Goal: Use online tool/utility: Utilize a website feature to perform a specific function

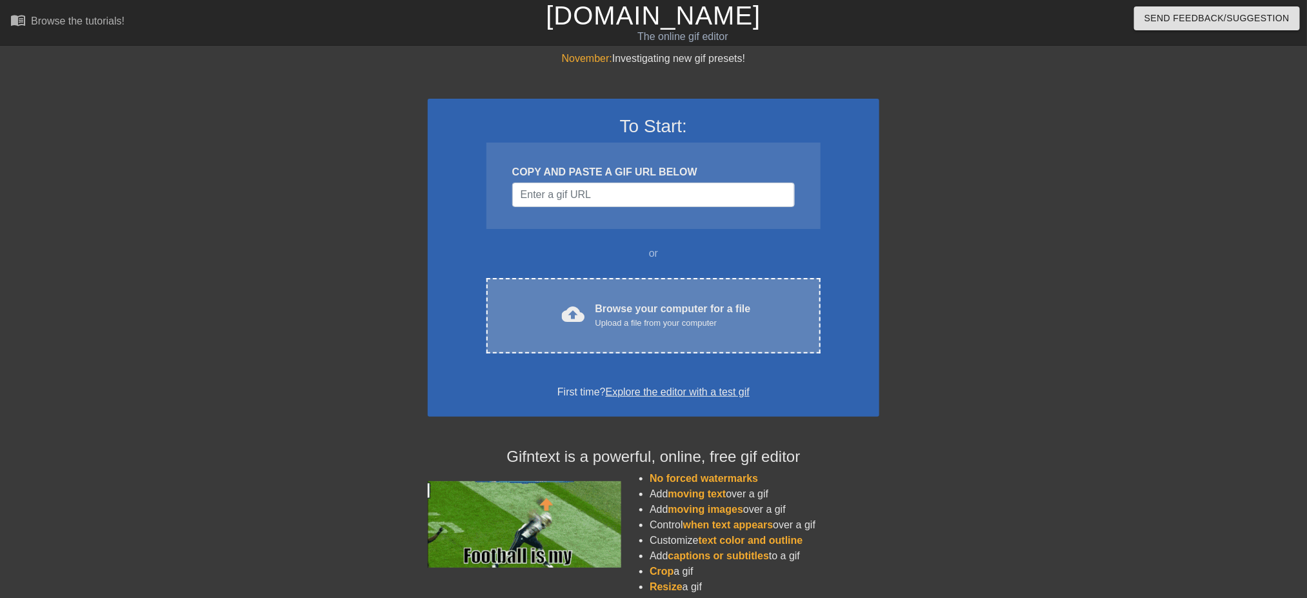
click at [556, 325] on div "cloud_upload Browse your computer for a file Upload a file from your computer" at bounding box center [654, 315] width 280 height 29
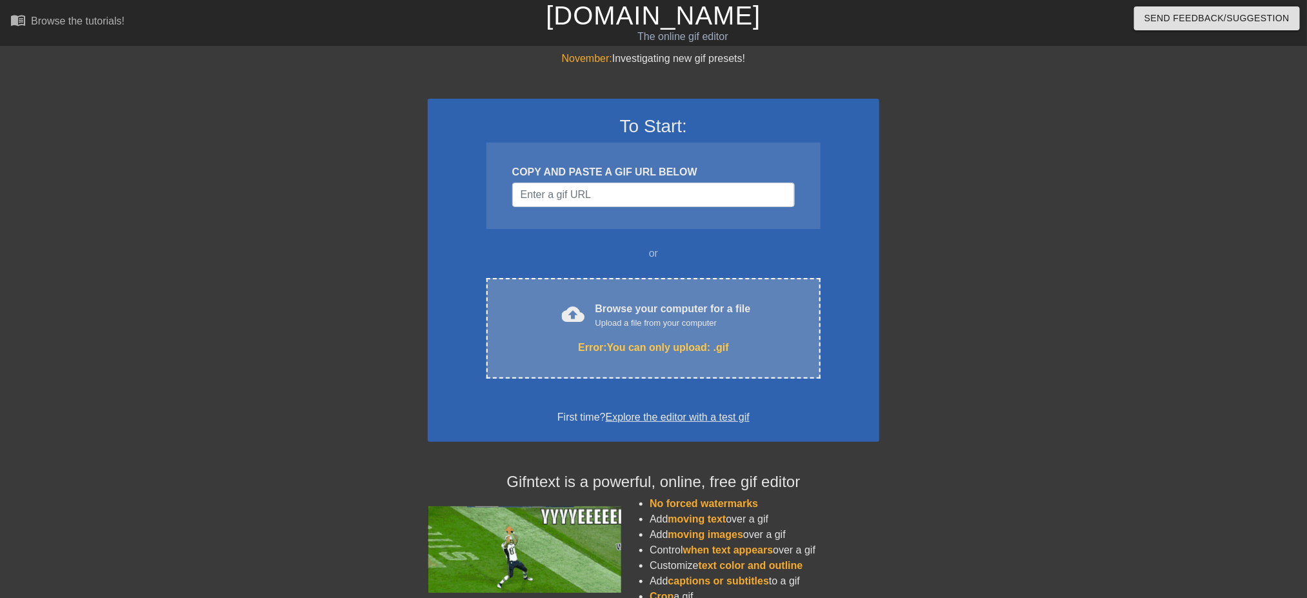
click at [573, 314] on span "cloud_upload" at bounding box center [573, 314] width 23 height 23
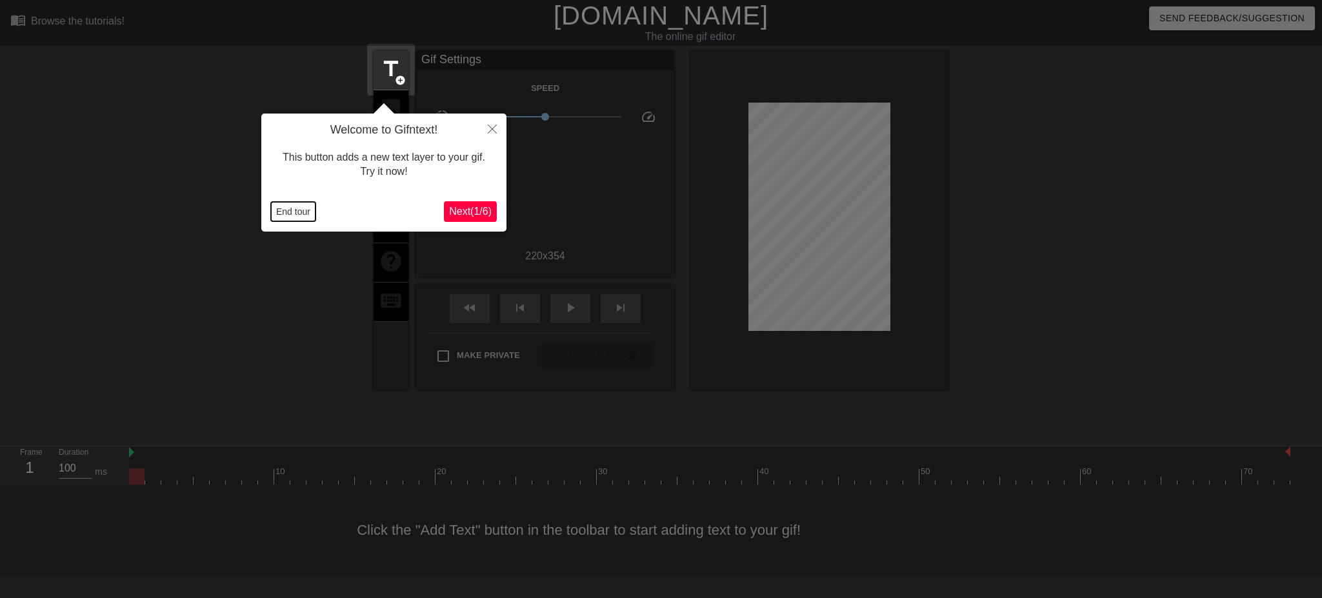
click at [287, 209] on button "End tour" at bounding box center [293, 211] width 45 height 19
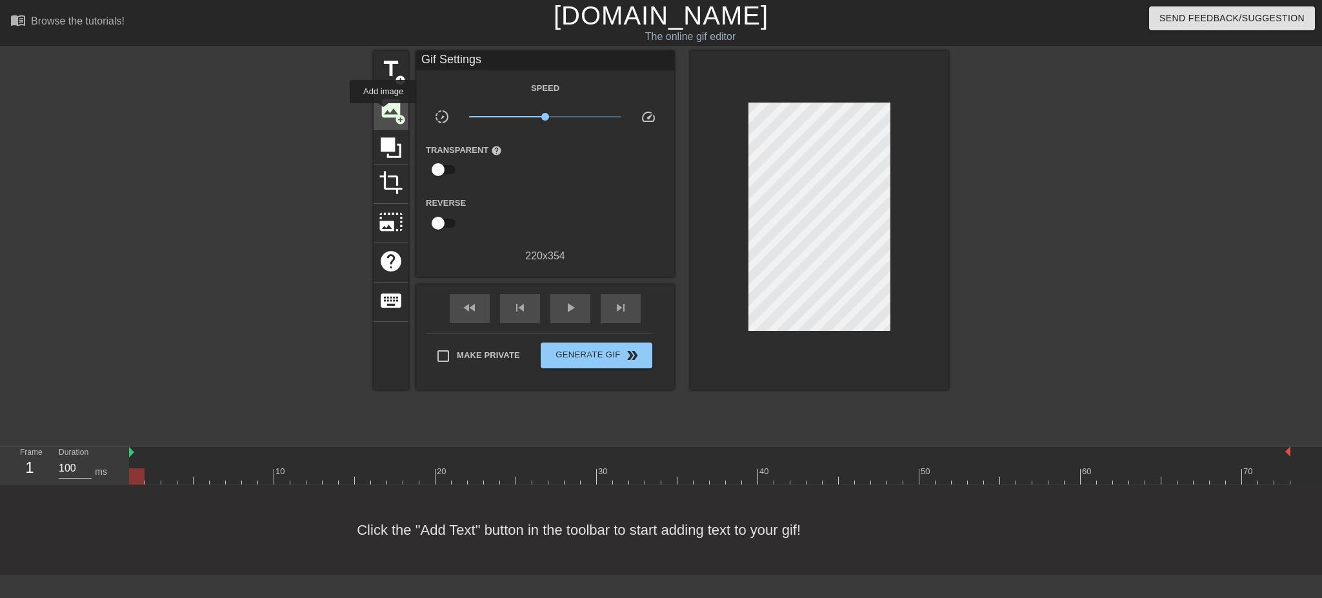
click at [383, 112] on span "image" at bounding box center [391, 108] width 25 height 25
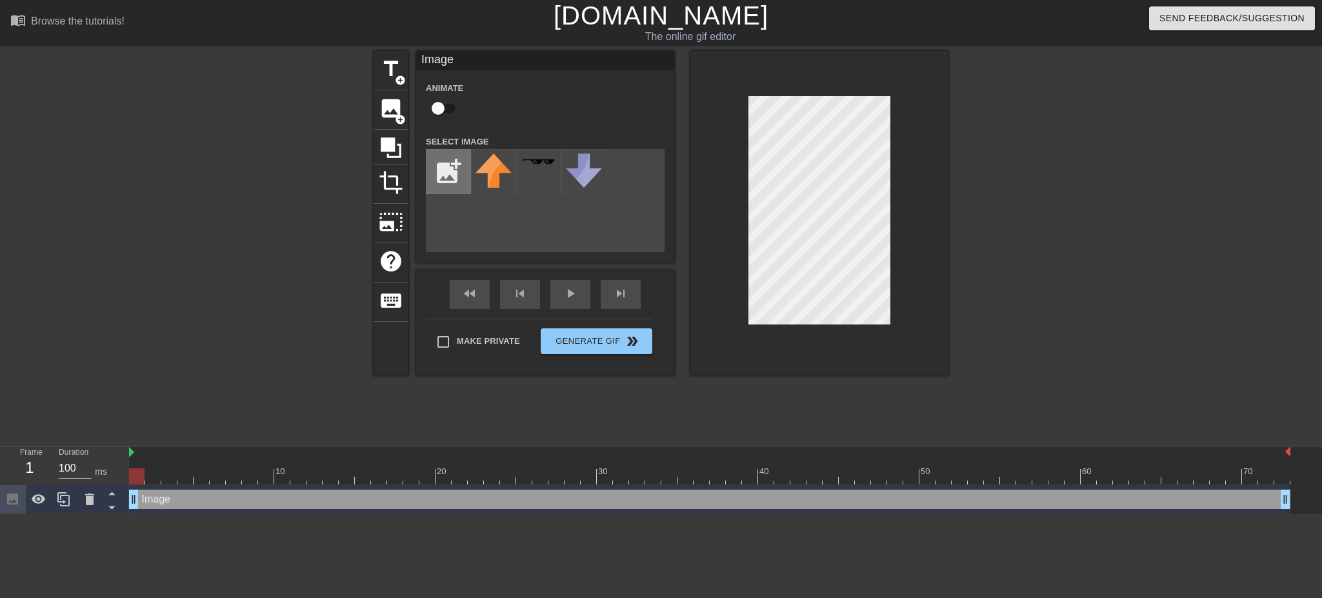
click at [436, 152] on input "file" at bounding box center [448, 172] width 44 height 44
click at [439, 167] on input "file" at bounding box center [448, 172] width 44 height 44
type input "C:\fakepath\WDWvyBVw_400x400-removebg-preview.png"
click at [539, 181] on img at bounding box center [539, 172] width 36 height 36
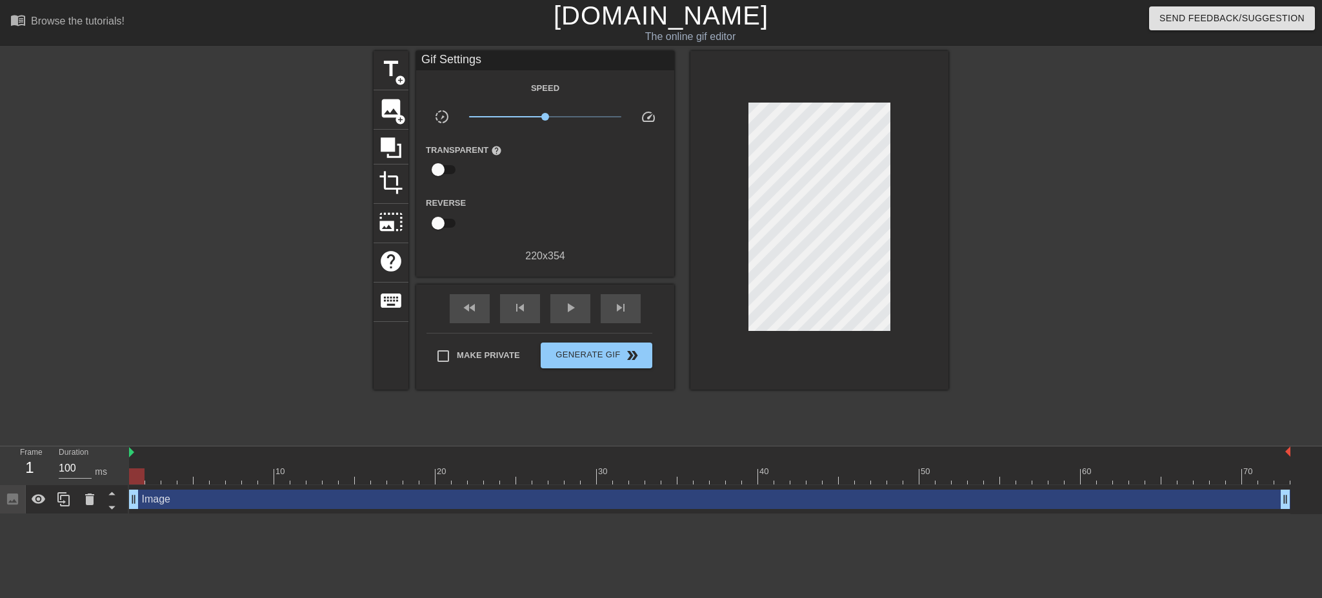
click at [923, 175] on div at bounding box center [819, 220] width 258 height 339
click at [954, 185] on div "title add_circle image add_circle crop photo_size_select_large help keyboard Gi…" at bounding box center [661, 244] width 1322 height 387
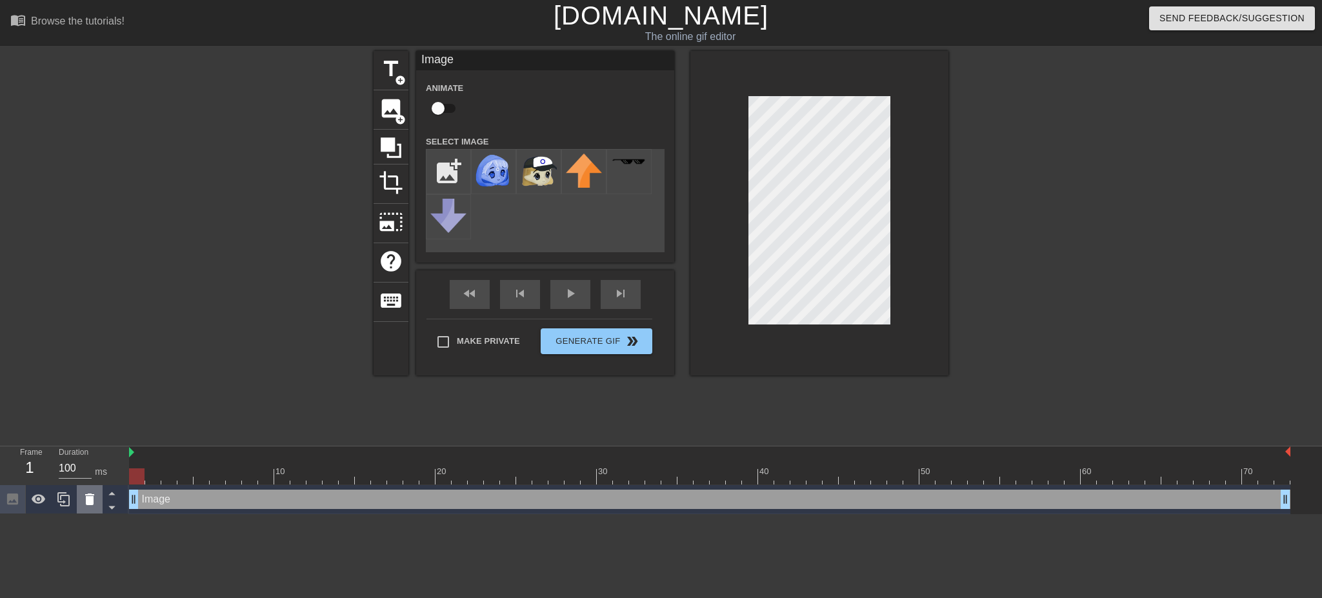
click at [88, 502] on icon at bounding box center [89, 500] width 9 height 12
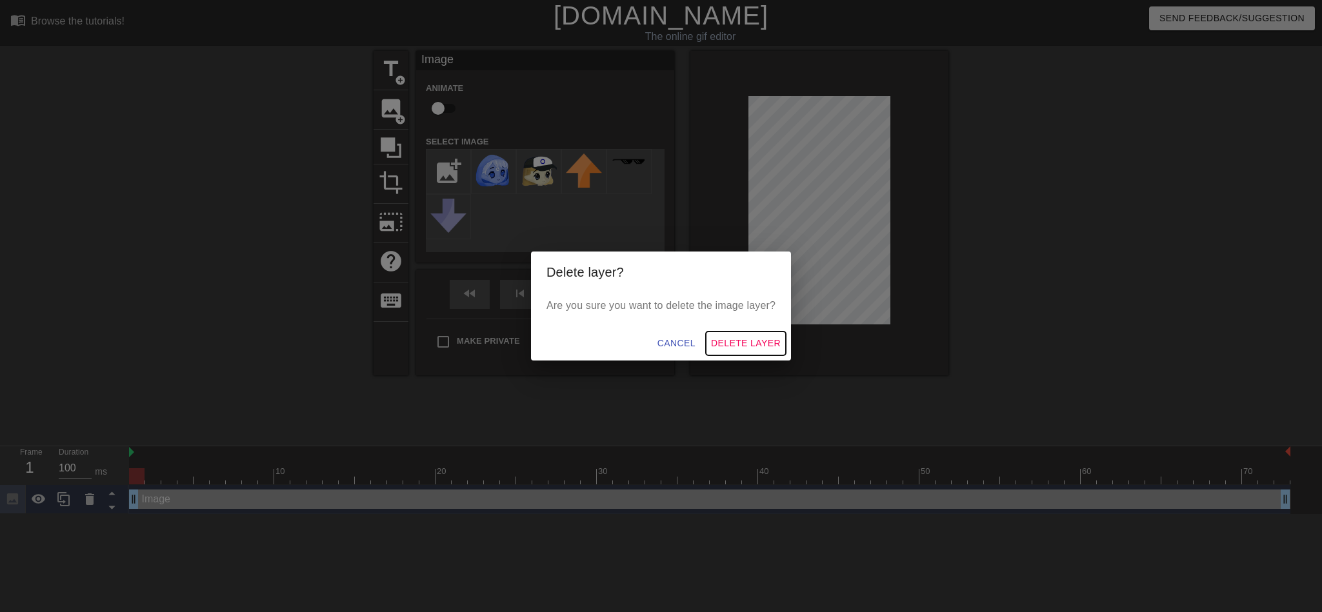
click at [755, 339] on span "Delete Layer" at bounding box center [746, 344] width 70 height 16
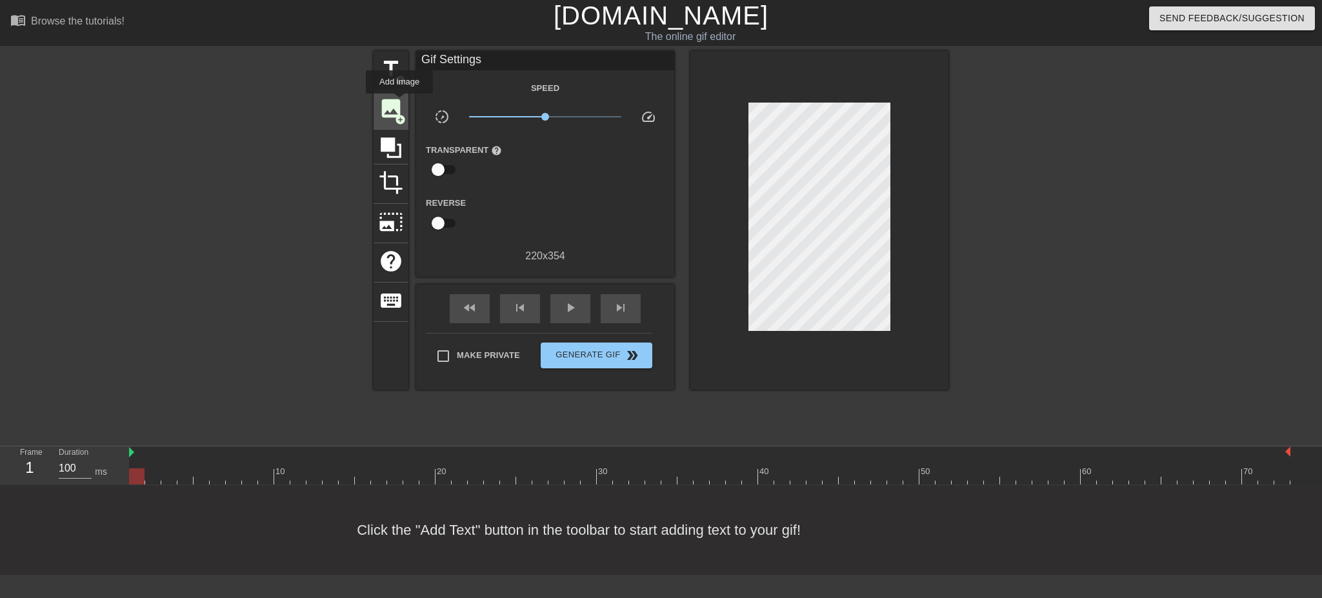
click at [399, 103] on span "image" at bounding box center [391, 108] width 25 height 25
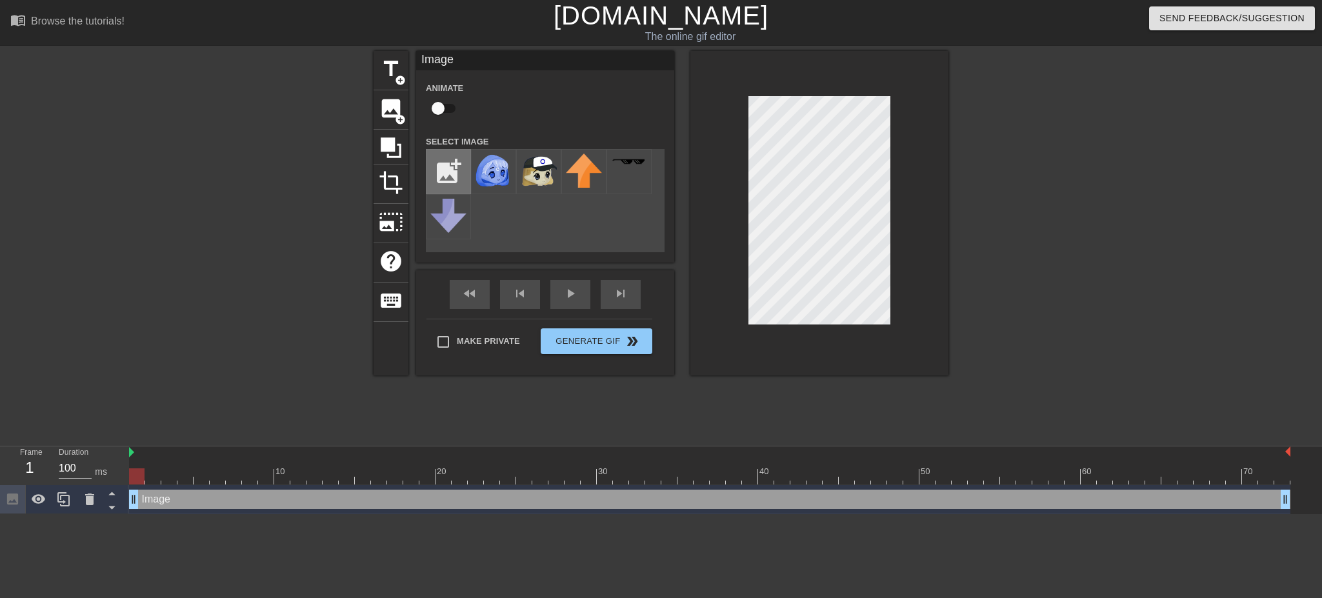
click at [455, 170] on input "file" at bounding box center [448, 172] width 44 height 44
type input "C:\fakepath\iHAjsFcg_400x400-removebg-preview (3).png"
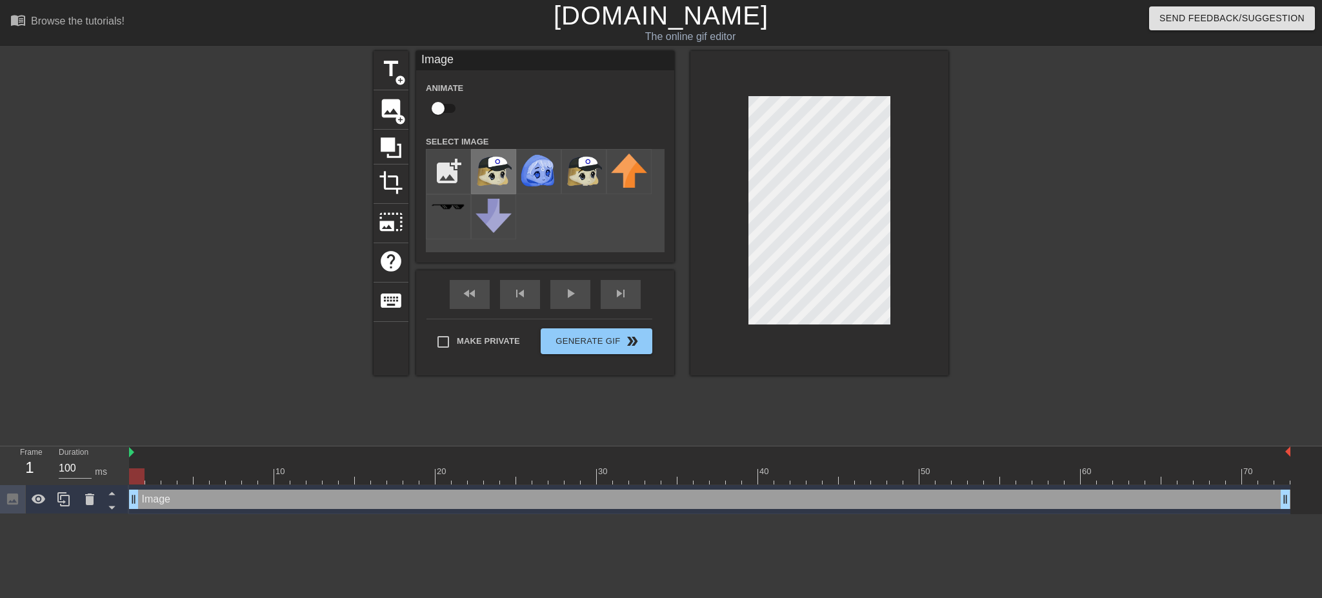
click at [498, 175] on img at bounding box center [494, 172] width 36 height 36
click at [891, 118] on div at bounding box center [819, 213] width 258 height 325
click at [439, 103] on input "checkbox" at bounding box center [438, 108] width 74 height 25
checkbox input "true"
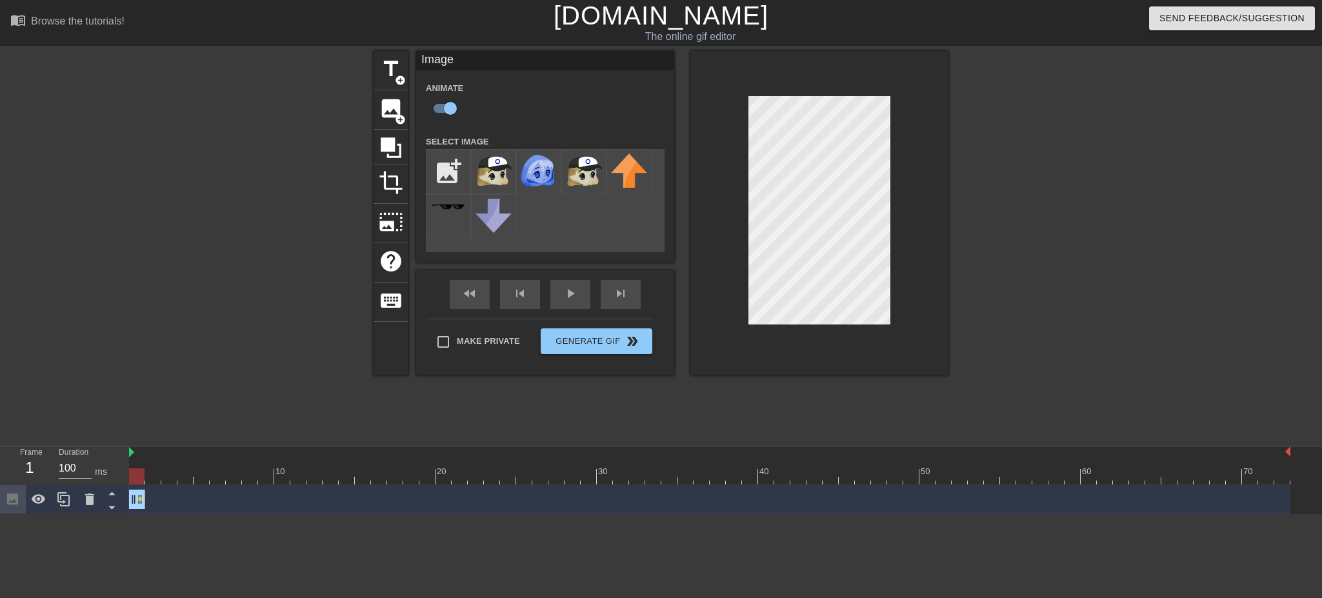
drag, startPoint x: 1281, startPoint y: 497, endPoint x: 81, endPoint y: 403, distance: 1203.8
click at [85, 403] on div "menu_book Browse the tutorials! [DOMAIN_NAME] The online gif editor Send Feedba…" at bounding box center [661, 257] width 1322 height 514
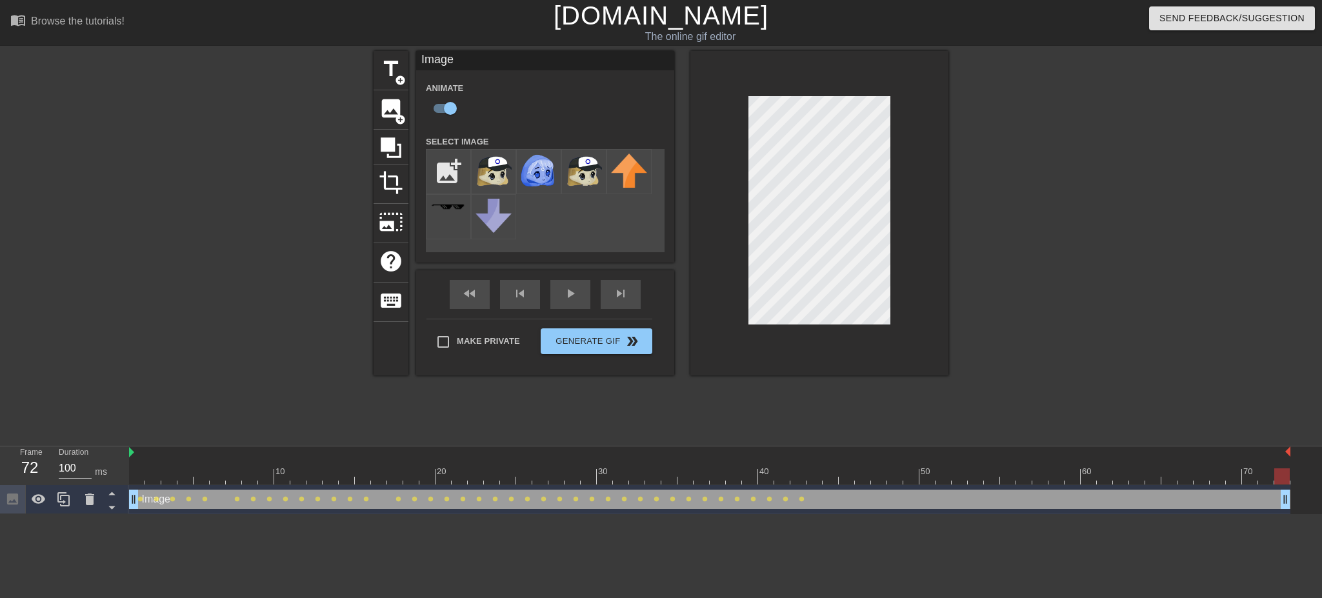
drag, startPoint x: 139, startPoint y: 503, endPoint x: 1321, endPoint y: 459, distance: 1182.2
click at [1307, 459] on div "10 20 30 40 50 60 70 Image drag_handle drag_handle lens lens lens lens lens len…" at bounding box center [725, 480] width 1193 height 68
click at [1245, 386] on div "title add_circle image add_circle crop photo_size_select_large help keyboard Im…" at bounding box center [661, 244] width 1322 height 387
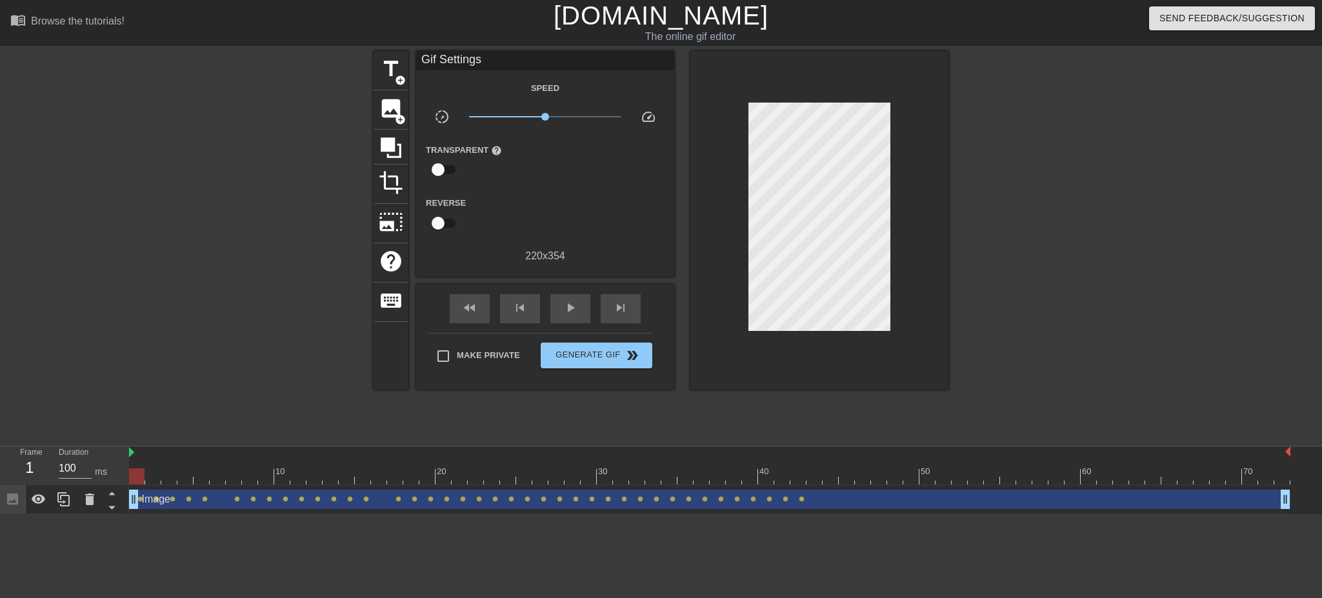
drag, startPoint x: 1279, startPoint y: 475, endPoint x: 10, endPoint y: 480, distance: 1269.8
click at [10, 480] on div "Frame 1 Duration 100 ms 10 20 30 40 50 60 70 Image drag_handle drag_handle lens…" at bounding box center [661, 480] width 1322 height 68
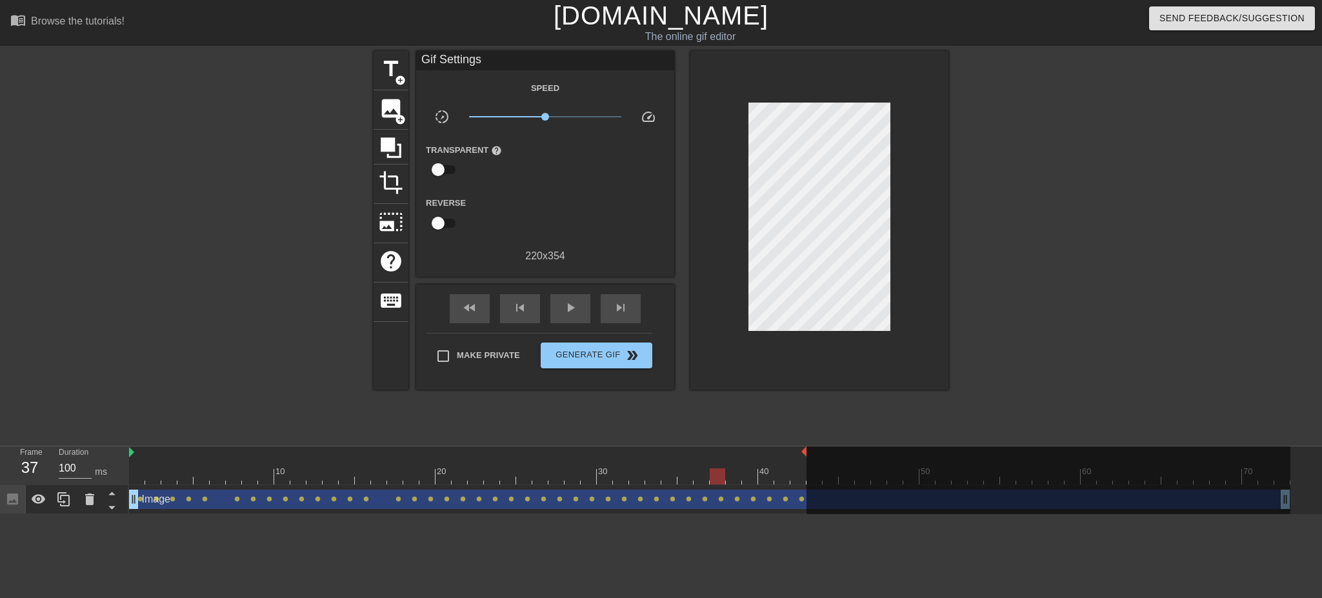
drag, startPoint x: 1288, startPoint y: 451, endPoint x: 806, endPoint y: 456, distance: 482.0
click at [806, 456] on div "10 20 30 40 50 60 70" at bounding box center [709, 465] width 1161 height 38
click at [803, 448] on div at bounding box center [467, 452] width 677 height 13
drag, startPoint x: 805, startPoint y: 448, endPoint x: 912, endPoint y: 463, distance: 107.6
click at [912, 463] on div "10 20 30 40 50 60 70" at bounding box center [709, 465] width 1161 height 38
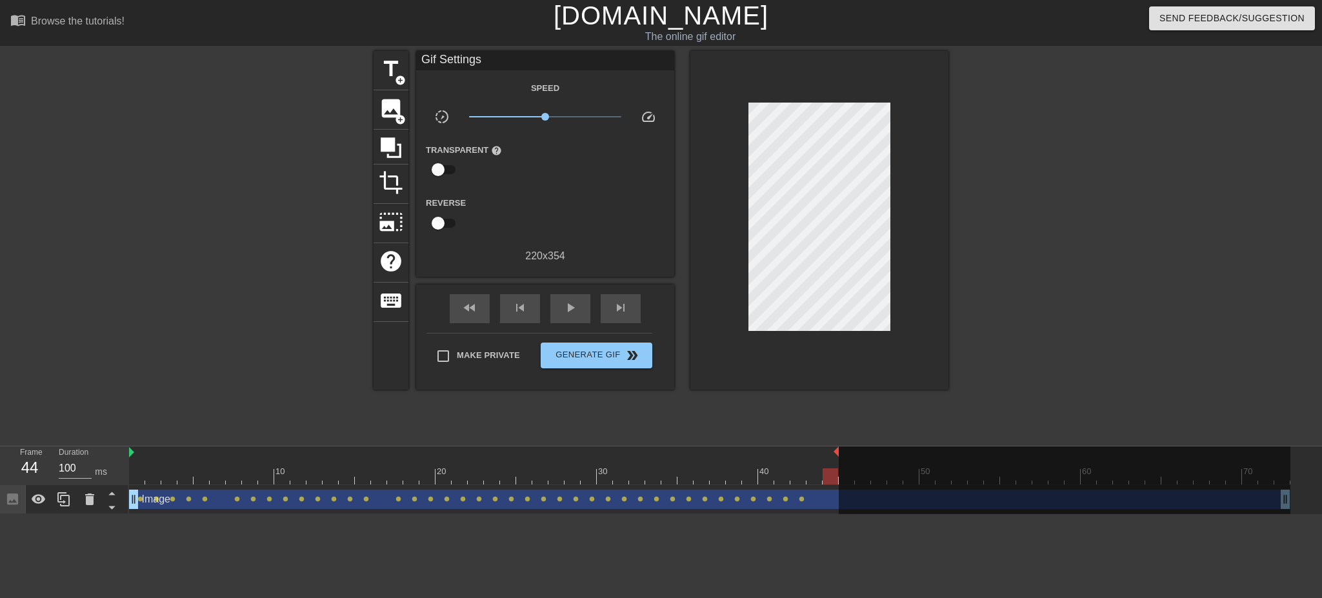
drag, startPoint x: 917, startPoint y: 451, endPoint x: 839, endPoint y: 457, distance: 79.0
click at [839, 457] on div "10 20 30 40 50 60 70" at bounding box center [709, 465] width 1161 height 38
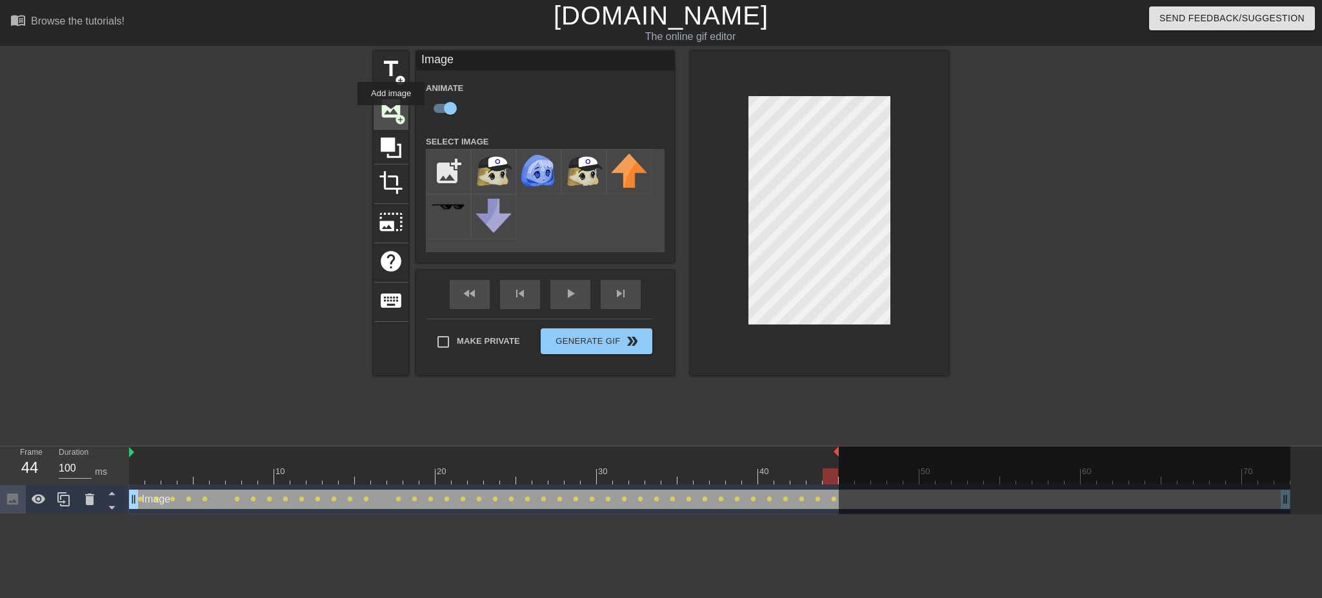
click at [392, 109] on span "image" at bounding box center [391, 108] width 25 height 25
checkbox input "false"
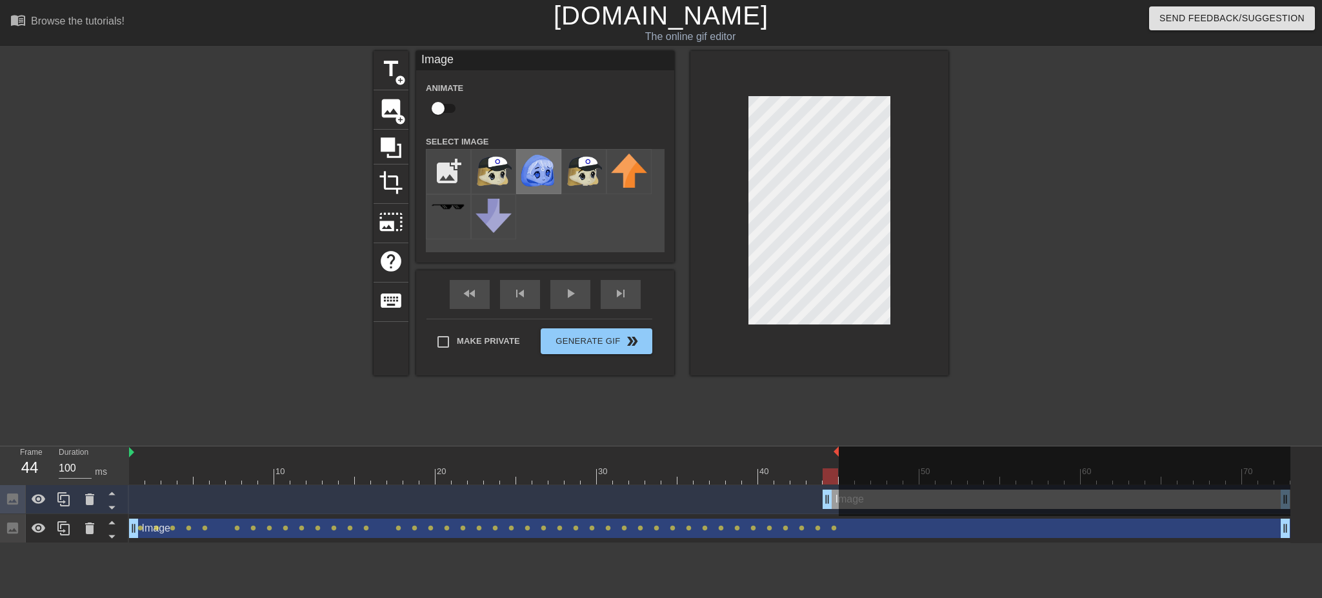
click at [545, 176] on img at bounding box center [539, 172] width 36 height 36
click at [933, 492] on div at bounding box center [1065, 481] width 452 height 70
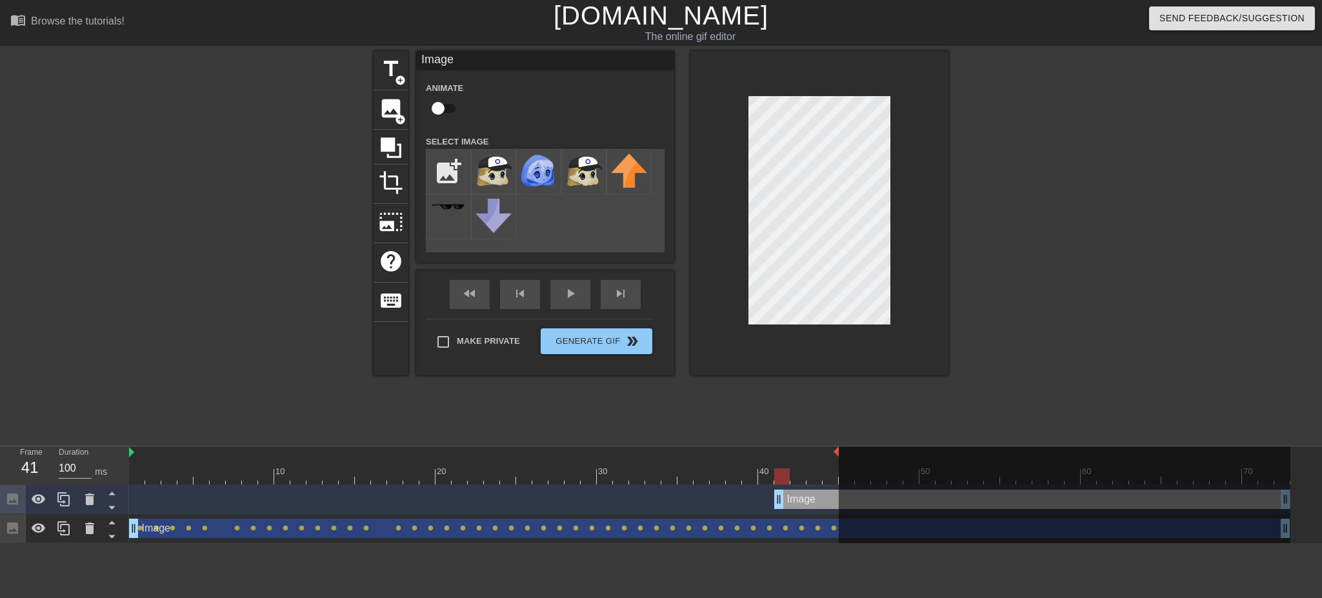
drag, startPoint x: 821, startPoint y: 501, endPoint x: 781, endPoint y: 497, distance: 40.8
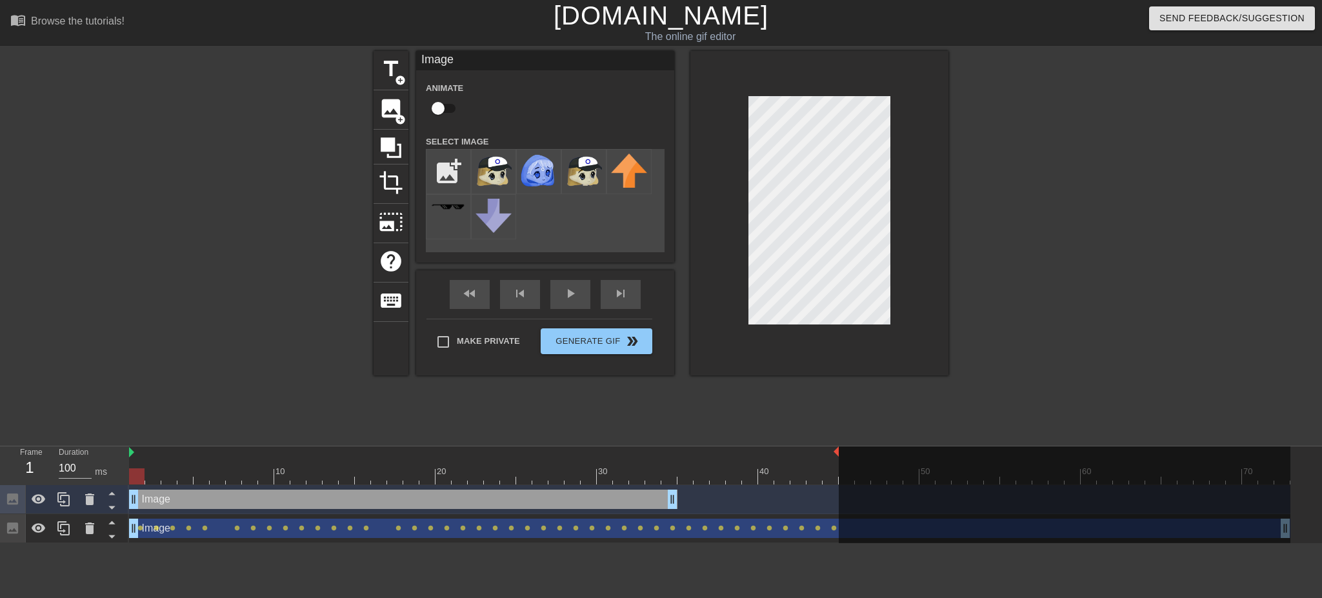
drag, startPoint x: 780, startPoint y: 497, endPoint x: 157, endPoint y: 477, distance: 623.6
click at [157, 477] on div "10 20 30 40 50 60 70 Image drag_handle drag_handle Image drag_handle drag_handl…" at bounding box center [725, 494] width 1193 height 97
drag, startPoint x: 672, startPoint y: 501, endPoint x: 829, endPoint y: 497, distance: 156.8
drag, startPoint x: 832, startPoint y: 479, endPoint x: 35, endPoint y: 470, distance: 797.5
click at [35, 470] on div "Frame 1 Duration 100 ms 10 20 30 40 50 60 70 Image drag_handle drag_handle Imag…" at bounding box center [661, 494] width 1322 height 97
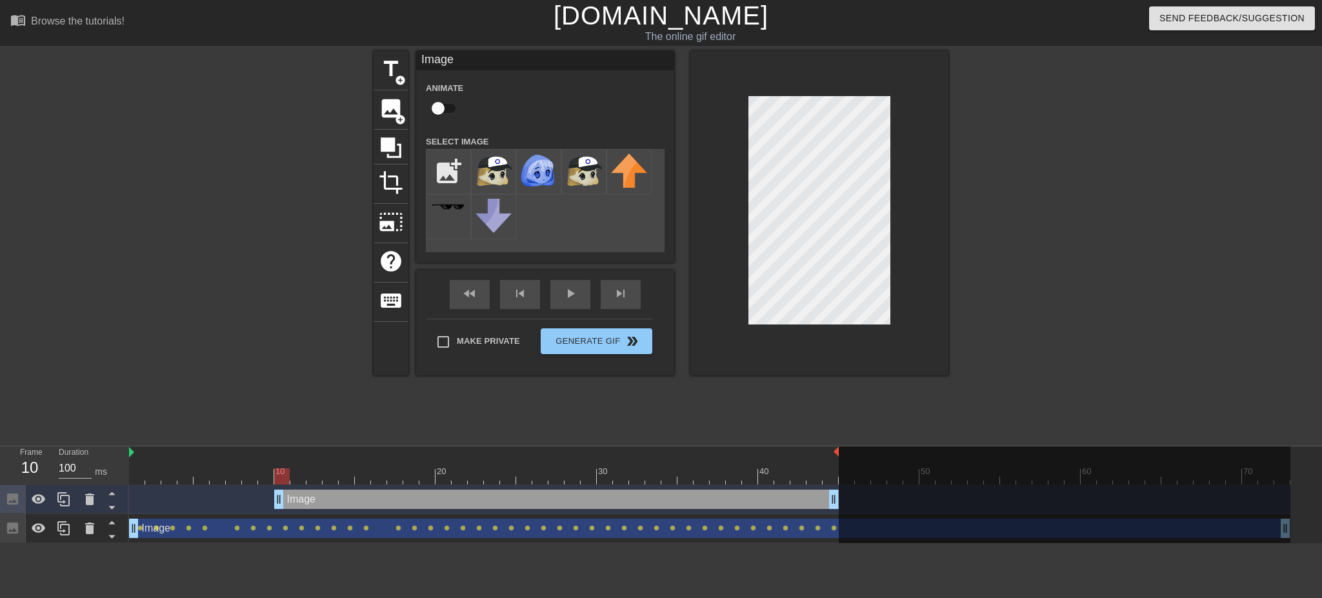
drag, startPoint x: 134, startPoint y: 497, endPoint x: 277, endPoint y: 498, distance: 143.2
click at [386, 152] on icon at bounding box center [391, 147] width 25 height 25
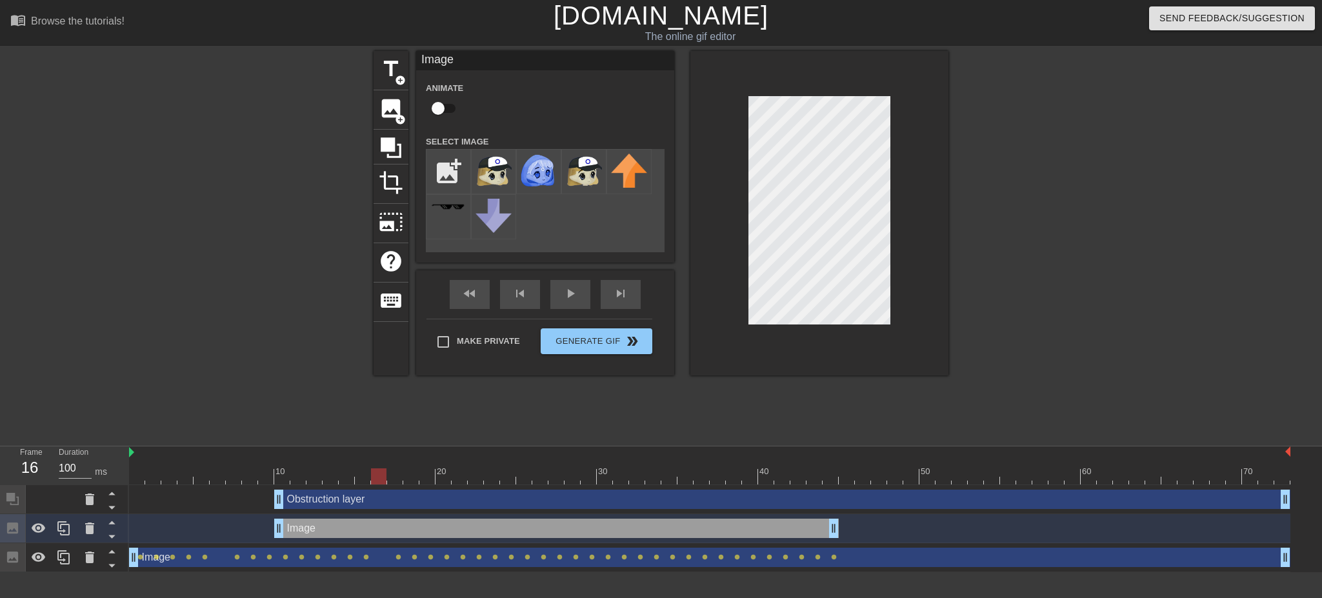
drag, startPoint x: 837, startPoint y: 451, endPoint x: 1321, endPoint y: 451, distance: 483.9
click at [1307, 451] on div "10 20 30 40 50 60 70 Obstruction layer drag_handle drag_handle Image drag_handl…" at bounding box center [725, 509] width 1193 height 126
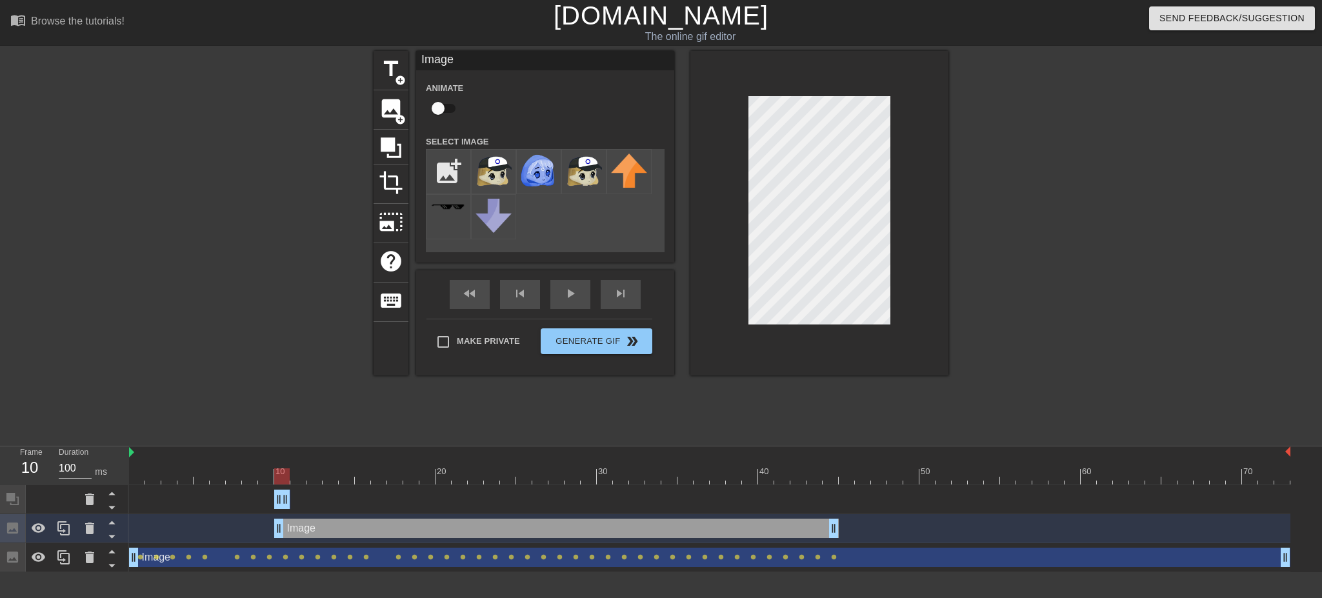
drag, startPoint x: 1285, startPoint y: 497, endPoint x: 286, endPoint y: 497, distance: 998.8
click at [88, 532] on icon at bounding box center [89, 529] width 9 height 12
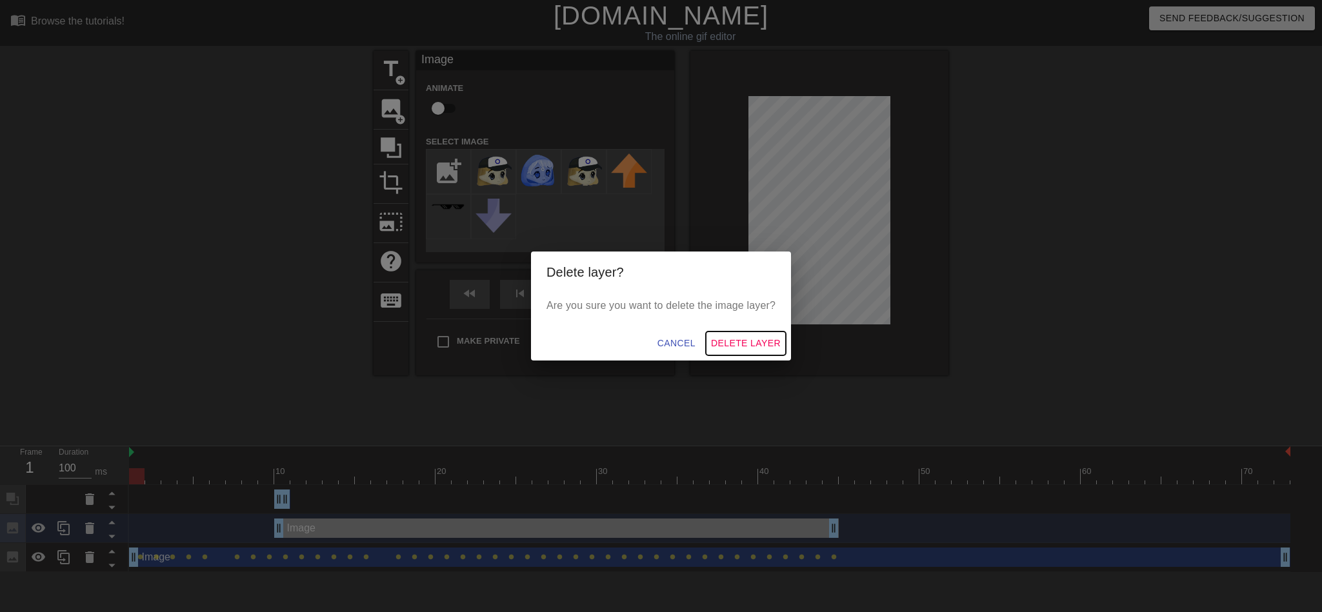
click at [754, 345] on span "Delete Layer" at bounding box center [746, 344] width 70 height 16
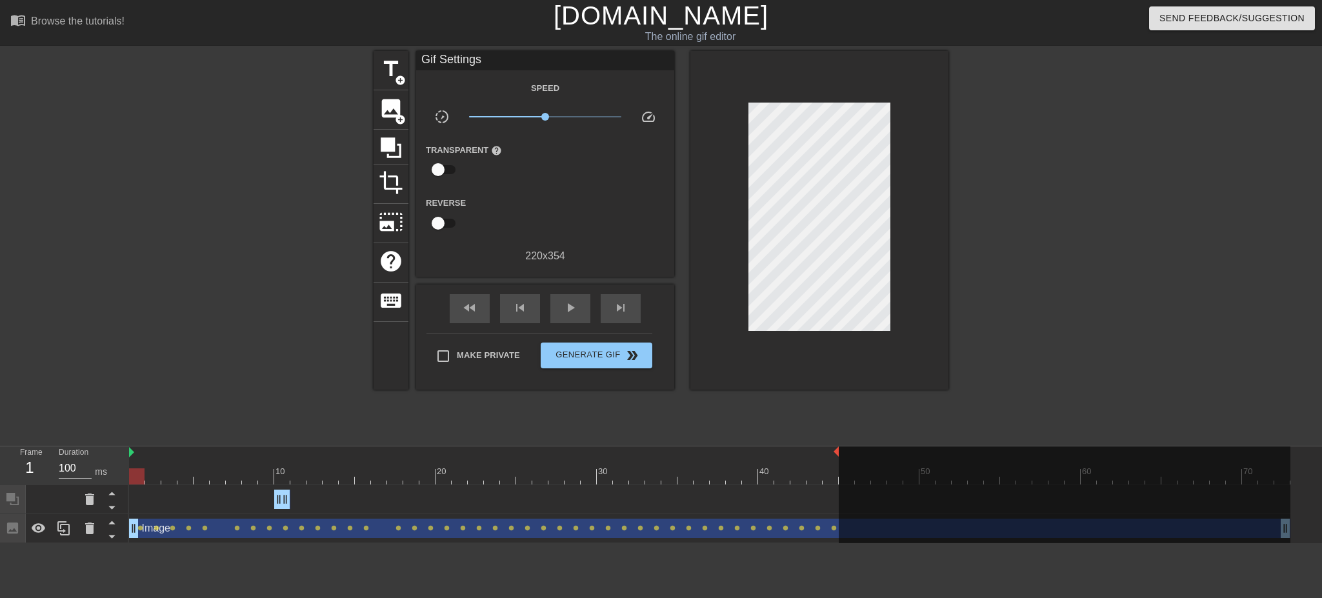
drag, startPoint x: 1289, startPoint y: 449, endPoint x: 842, endPoint y: 459, distance: 447.2
click at [842, 459] on div "10 20 30 40 50 60 70" at bounding box center [709, 465] width 1161 height 38
click at [589, 355] on span "Generate Gif double_arrow" at bounding box center [596, 355] width 101 height 15
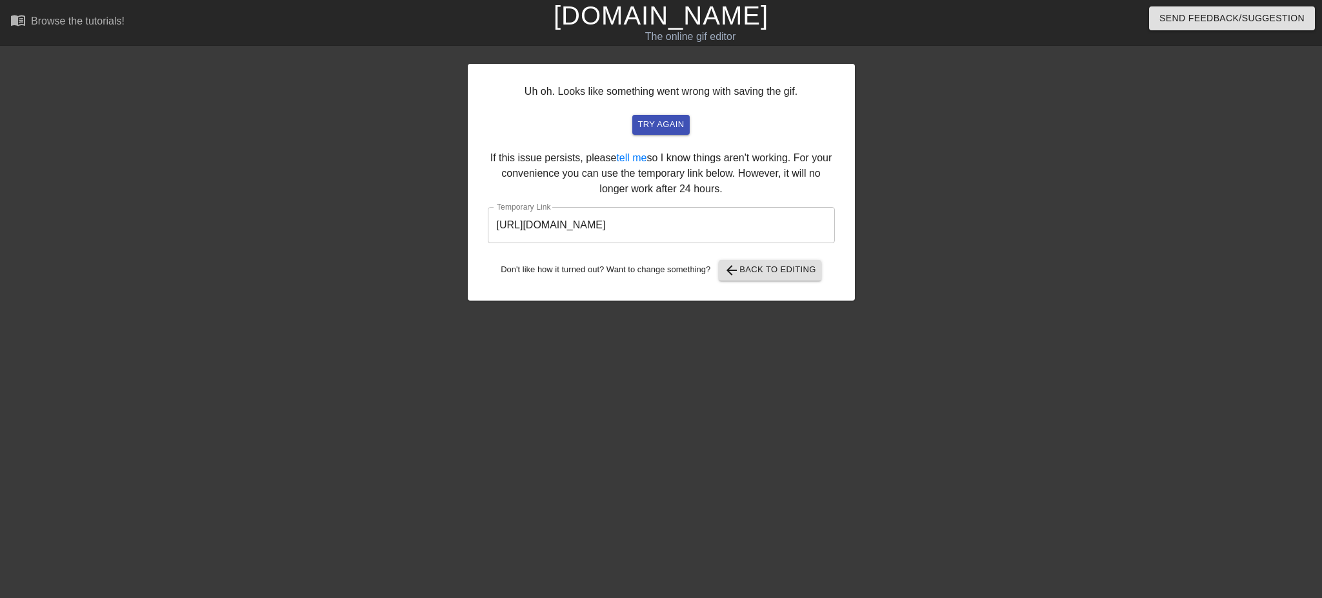
click at [783, 231] on input "[URL][DOMAIN_NAME]" at bounding box center [661, 225] width 347 height 36
click at [797, 271] on span "arrow_back Back to Editing" at bounding box center [770, 270] width 92 height 15
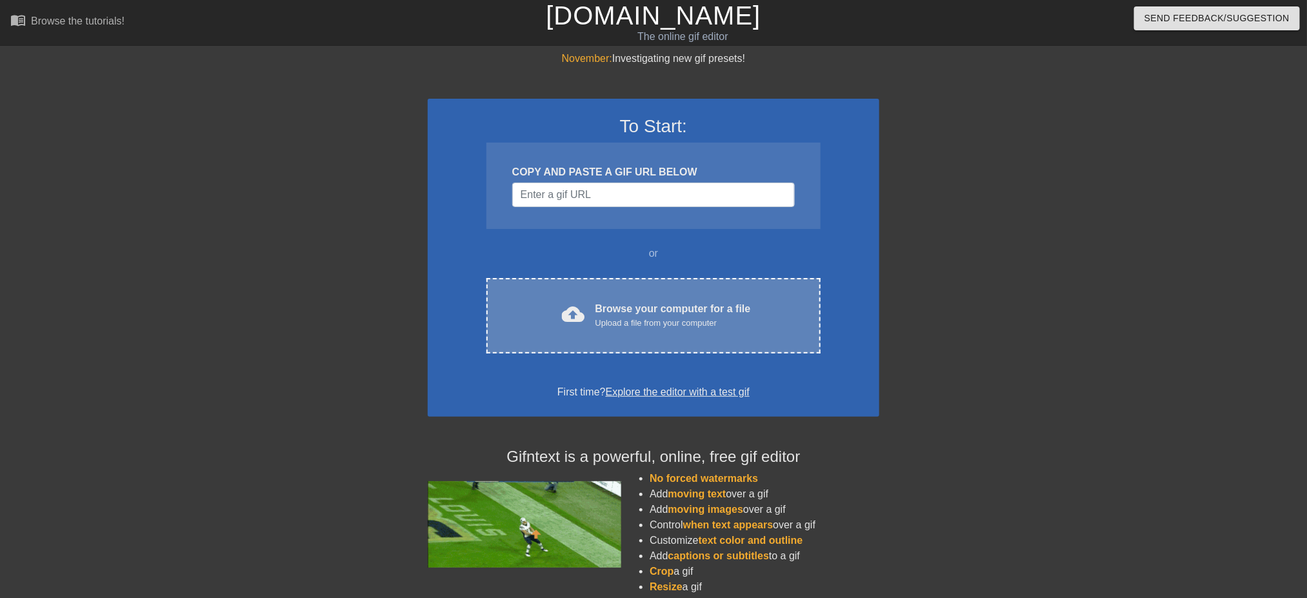
click at [608, 304] on div "Browse your computer for a file Upload a file from your computer" at bounding box center [673, 315] width 155 height 28
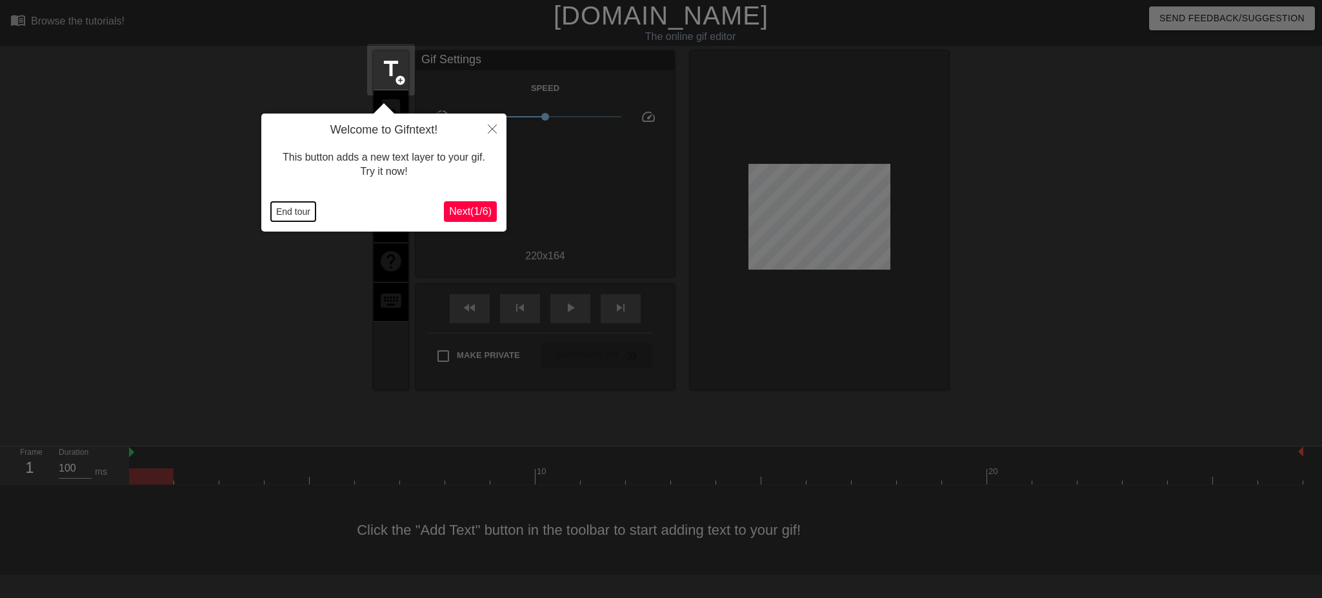
click at [292, 207] on button "End tour" at bounding box center [293, 211] width 45 height 19
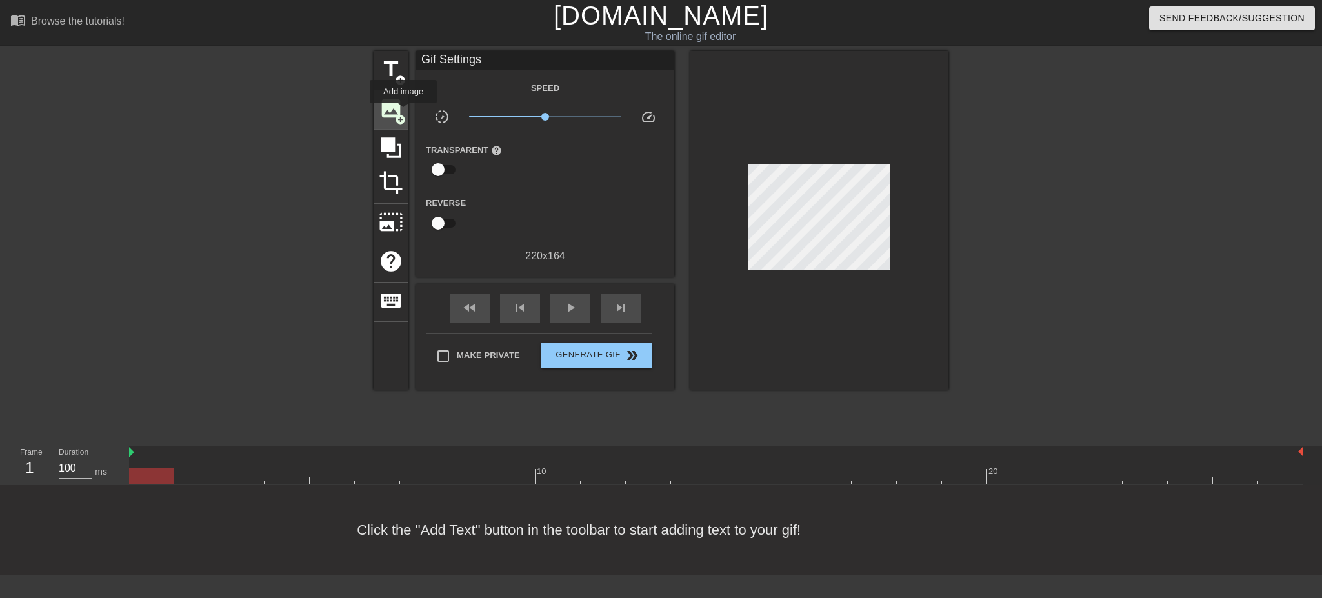
click at [403, 114] on span "add_circle" at bounding box center [400, 119] width 11 height 11
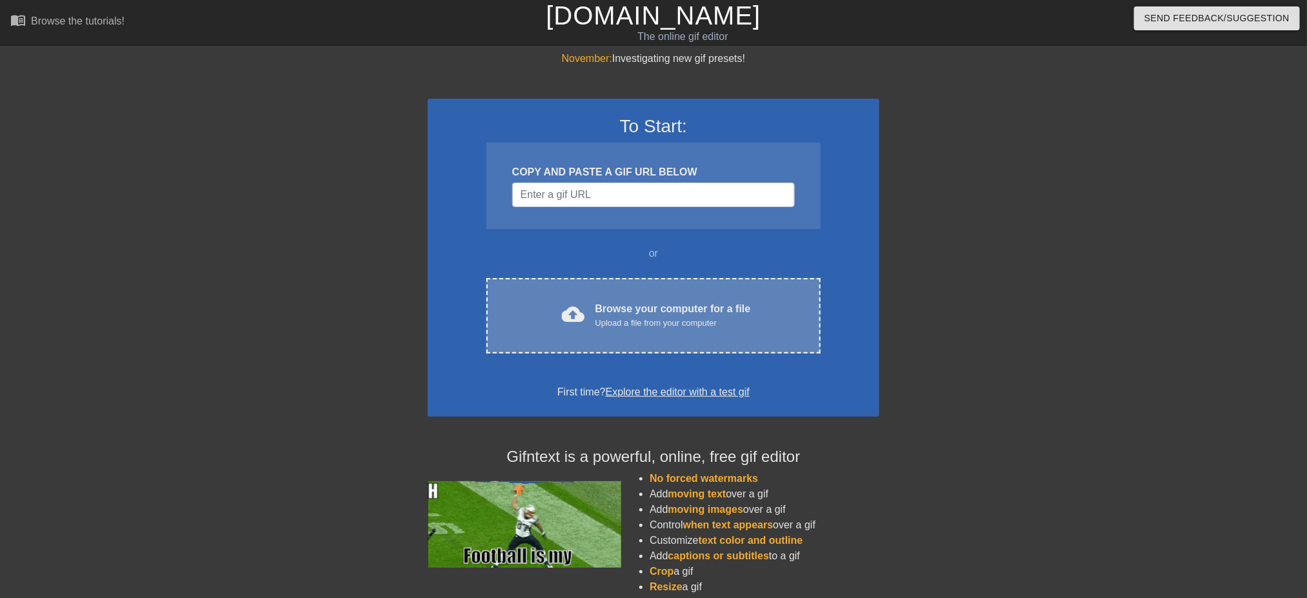
click at [637, 299] on div "cloud_upload Browse your computer for a file Upload a file from your computer C…" at bounding box center [653, 315] width 334 height 75
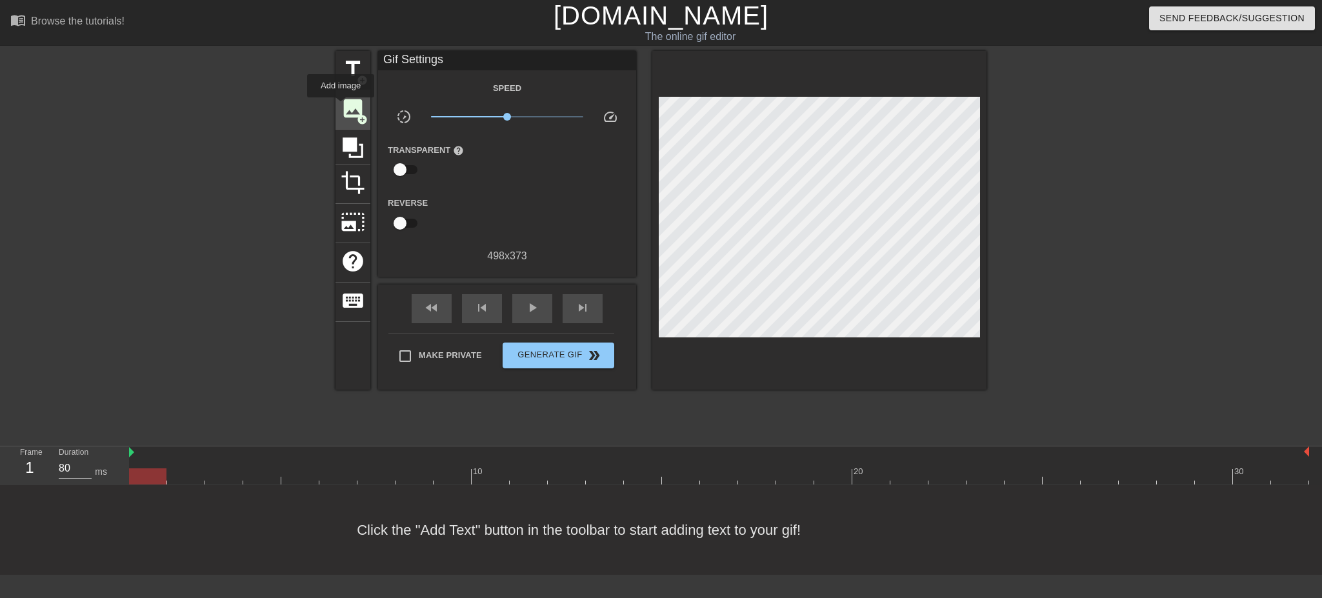
click at [341, 106] on span "image" at bounding box center [353, 108] width 25 height 25
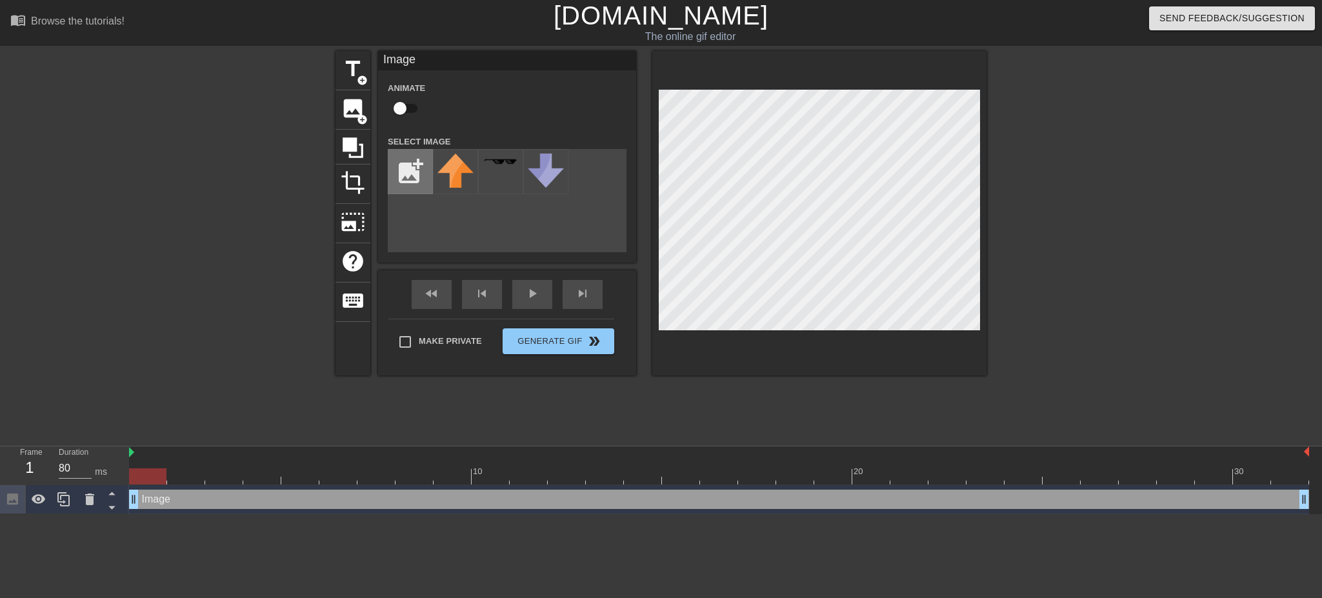
click at [423, 173] on input "file" at bounding box center [410, 172] width 44 height 44
click at [413, 179] on input "file" at bounding box center [410, 172] width 44 height 44
type input "C:\fakepath\WDWvyBVw_400x400-removebg-preview1.png"
click at [510, 176] on img at bounding box center [501, 172] width 36 height 36
click at [405, 106] on input "checkbox" at bounding box center [400, 108] width 74 height 25
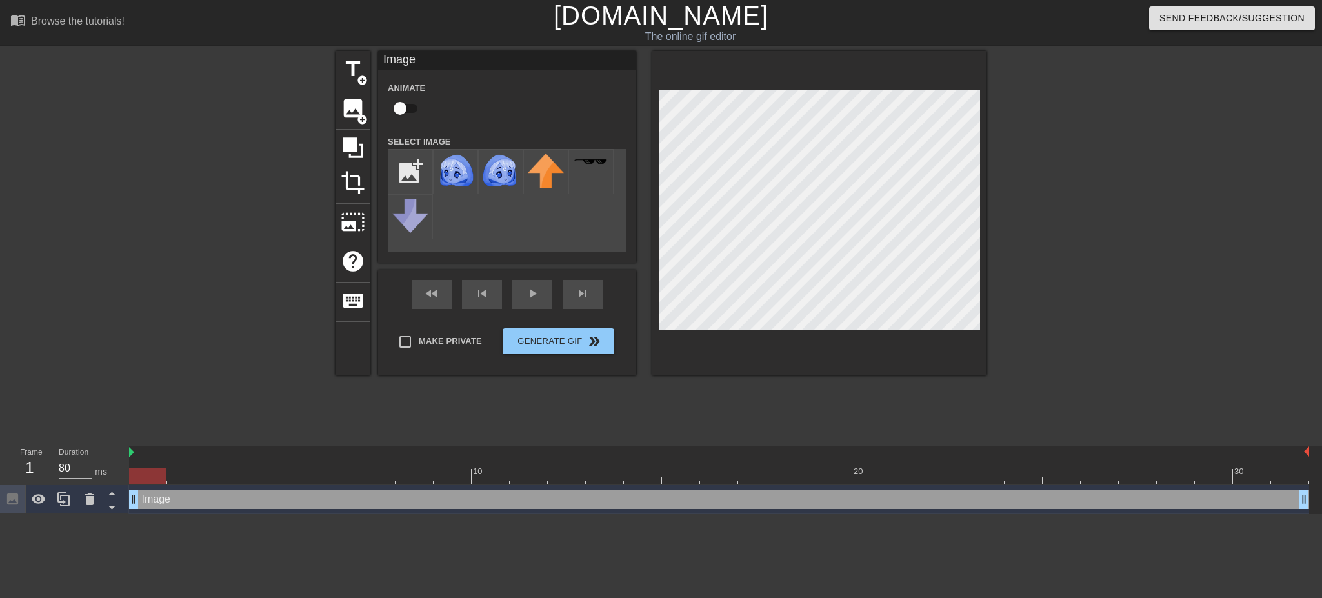
checkbox input "true"
click at [86, 494] on icon at bounding box center [89, 499] width 15 height 15
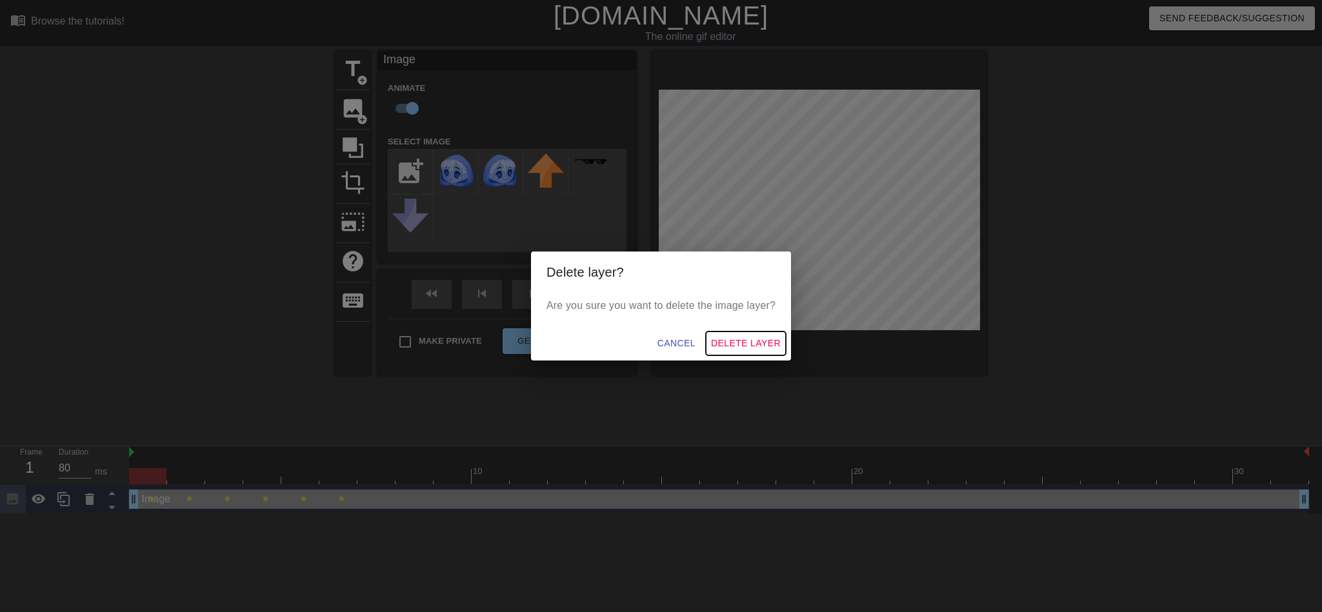
click at [757, 341] on span "Delete Layer" at bounding box center [746, 344] width 70 height 16
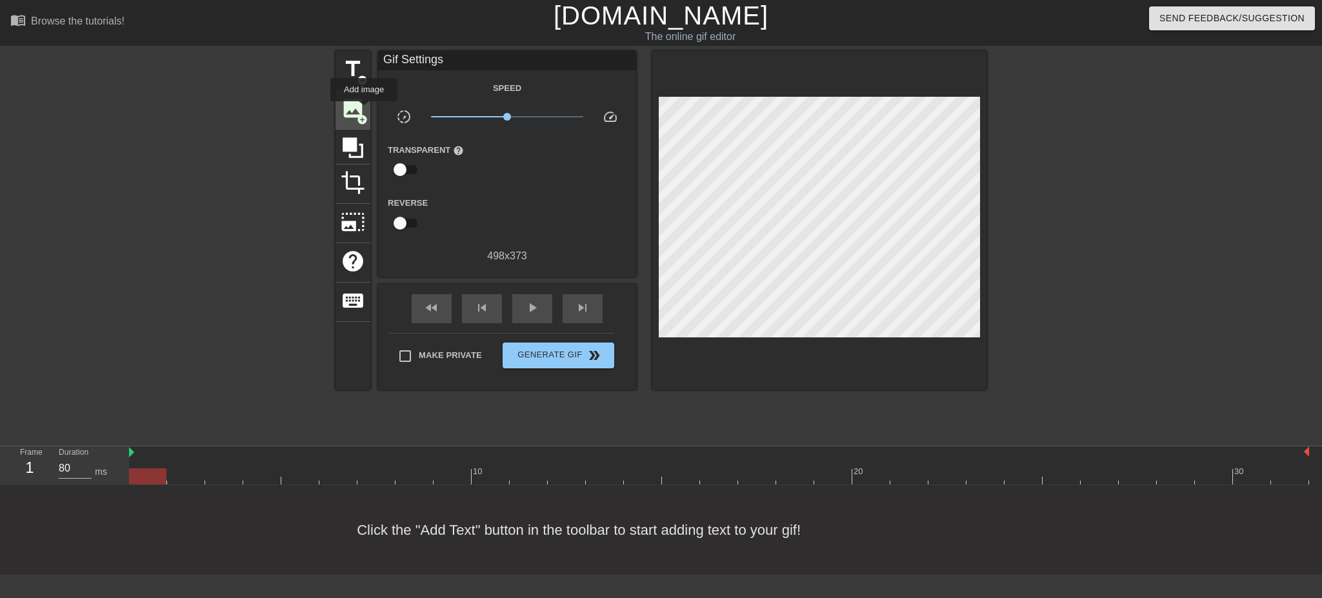
click at [364, 110] on span "image" at bounding box center [353, 108] width 25 height 25
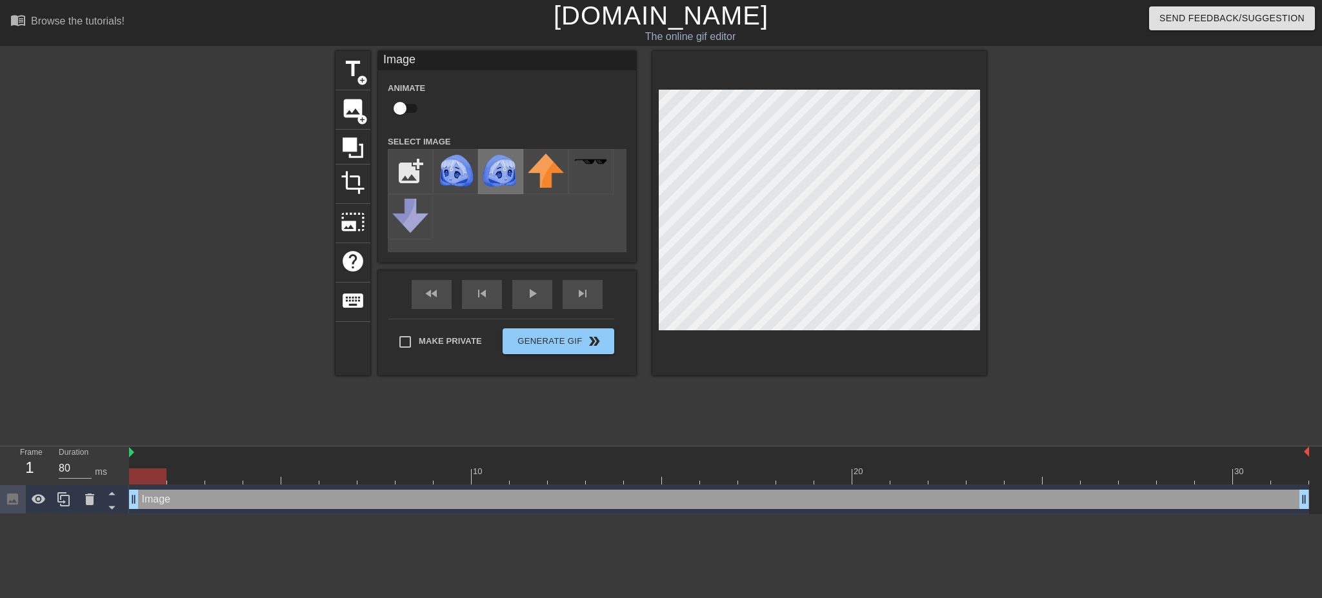
click at [500, 168] on img at bounding box center [501, 172] width 36 height 36
click at [408, 101] on input "checkbox" at bounding box center [400, 108] width 74 height 25
checkbox input "true"
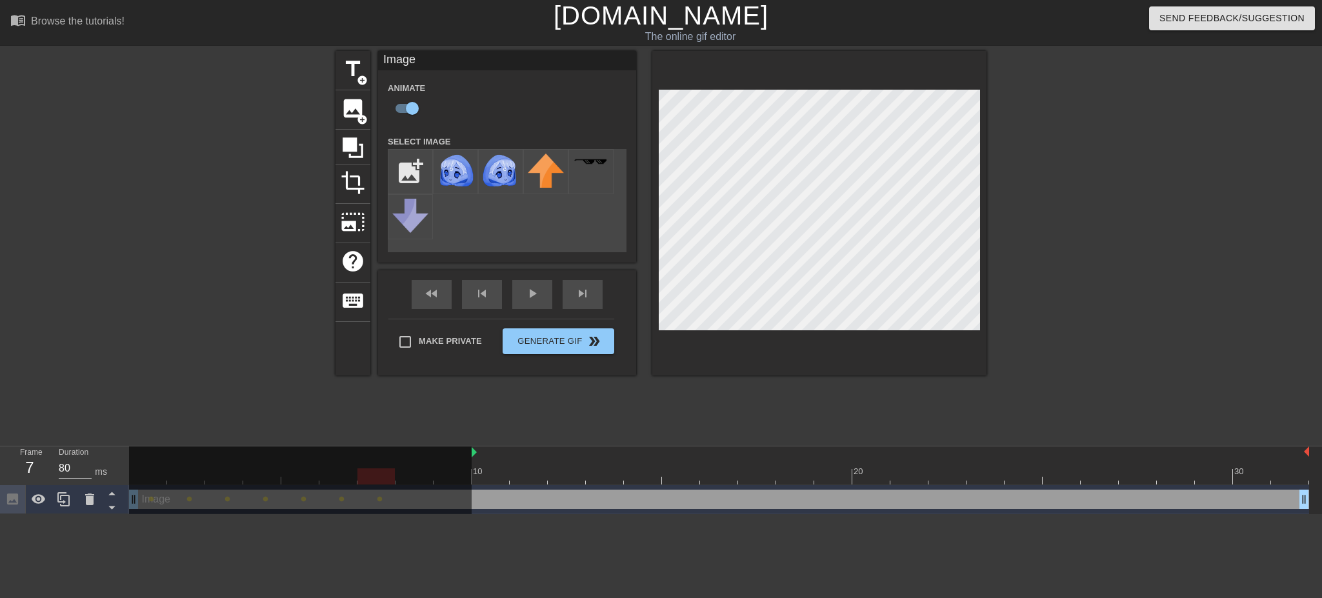
drag, startPoint x: 130, startPoint y: 453, endPoint x: 482, endPoint y: 461, distance: 351.7
click at [482, 461] on div "10 20 30" at bounding box center [719, 465] width 1180 height 38
click at [444, 166] on img at bounding box center [455, 172] width 36 height 36
click at [357, 148] on icon at bounding box center [353, 147] width 25 height 25
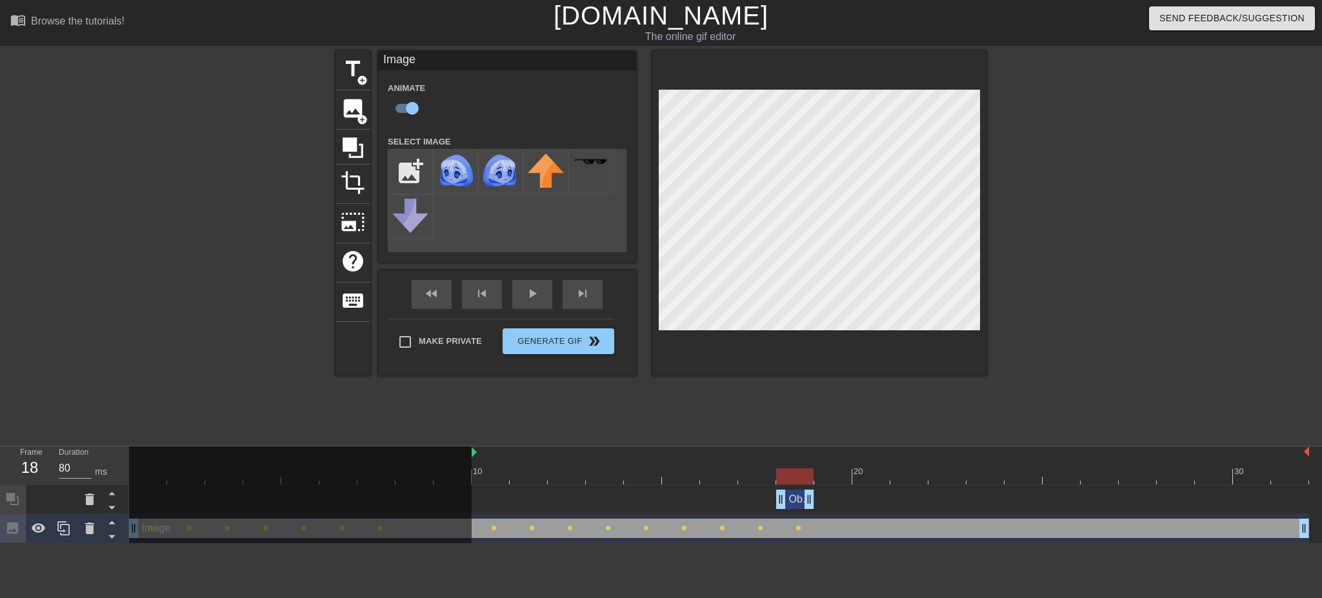
drag, startPoint x: 1303, startPoint y: 501, endPoint x: 781, endPoint y: 488, distance: 522.2
click at [781, 488] on div "Obstruction layer drag_handle drag_handle" at bounding box center [719, 499] width 1180 height 29
click at [345, 138] on icon at bounding box center [353, 147] width 21 height 21
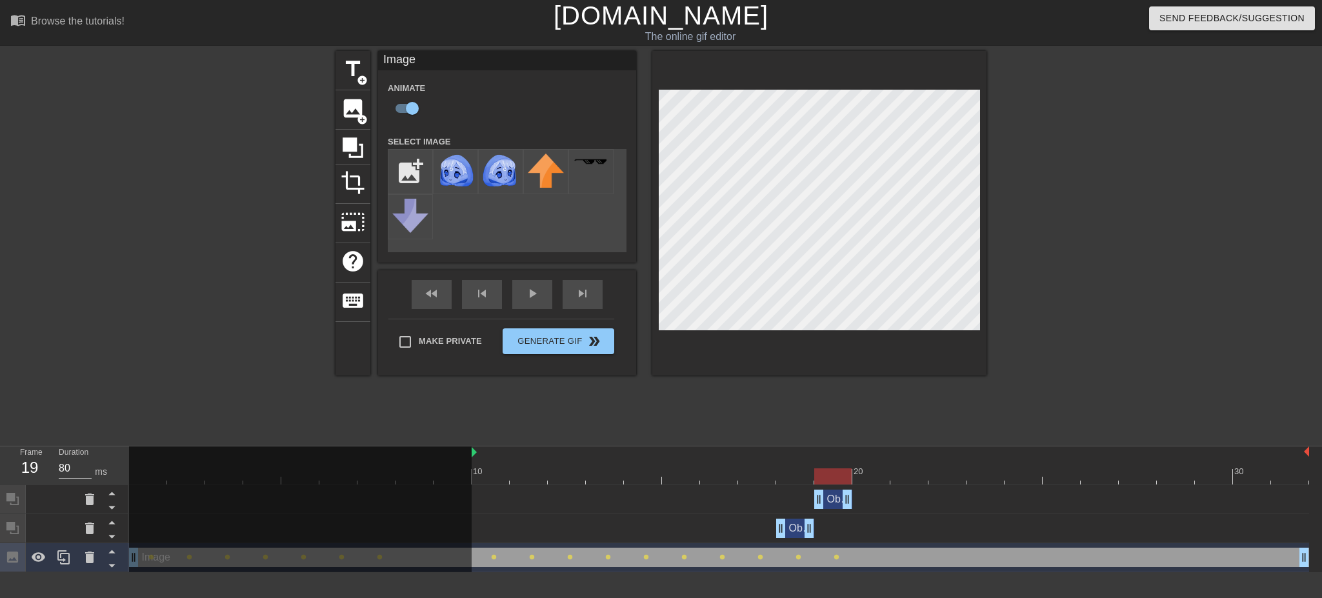
drag, startPoint x: 1305, startPoint y: 501, endPoint x: 836, endPoint y: 498, distance: 468.4
click at [348, 149] on icon at bounding box center [353, 147] width 21 height 21
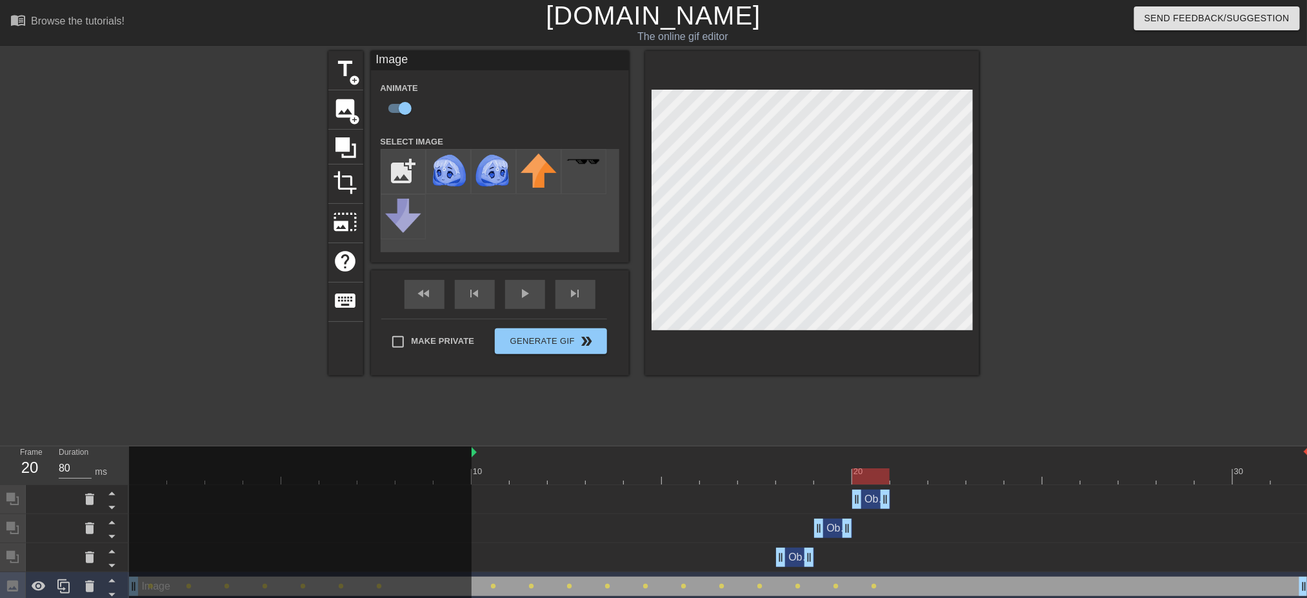
drag, startPoint x: 1301, startPoint y: 494, endPoint x: 895, endPoint y: 494, distance: 406.5
click at [895, 494] on div "Obstruction layer drag_handle drag_handle" at bounding box center [719, 499] width 1180 height 19
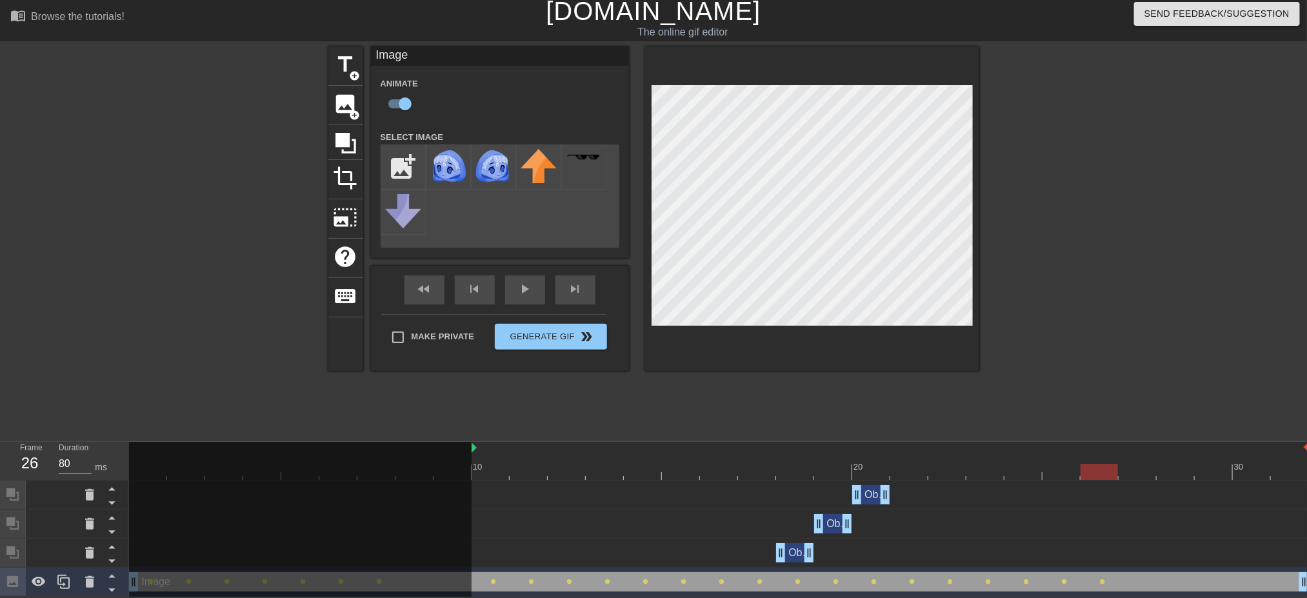
scroll to position [18, 0]
drag, startPoint x: 1299, startPoint y: 567, endPoint x: 1098, endPoint y: 567, distance: 202.0
click at [68, 574] on icon at bounding box center [63, 581] width 15 height 15
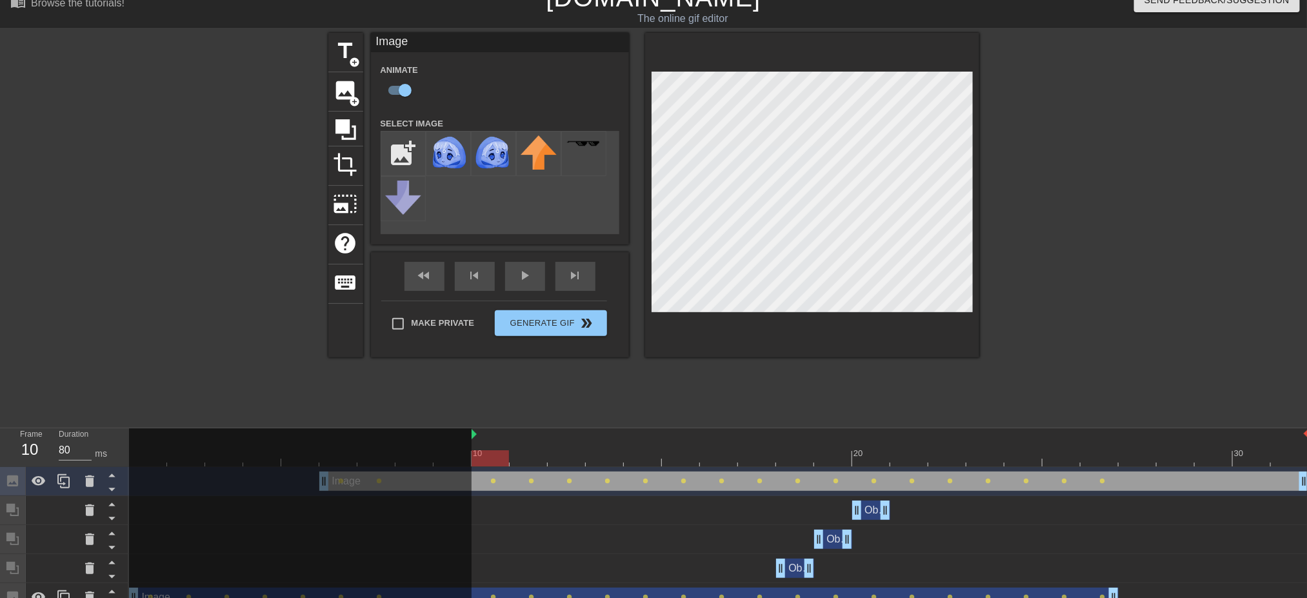
drag, startPoint x: 939, startPoint y: 486, endPoint x: 1185, endPoint y: 466, distance: 245.9
click at [1185, 466] on div "10 20 30 Image drag_handle drag_handle lens lens lens lens lens lens lens lens …" at bounding box center [718, 520] width 1178 height 184
drag, startPoint x: 474, startPoint y: 457, endPoint x: 583, endPoint y: 428, distance: 112.1
click at [583, 428] on div "10 20 30" at bounding box center [719, 447] width 1180 height 38
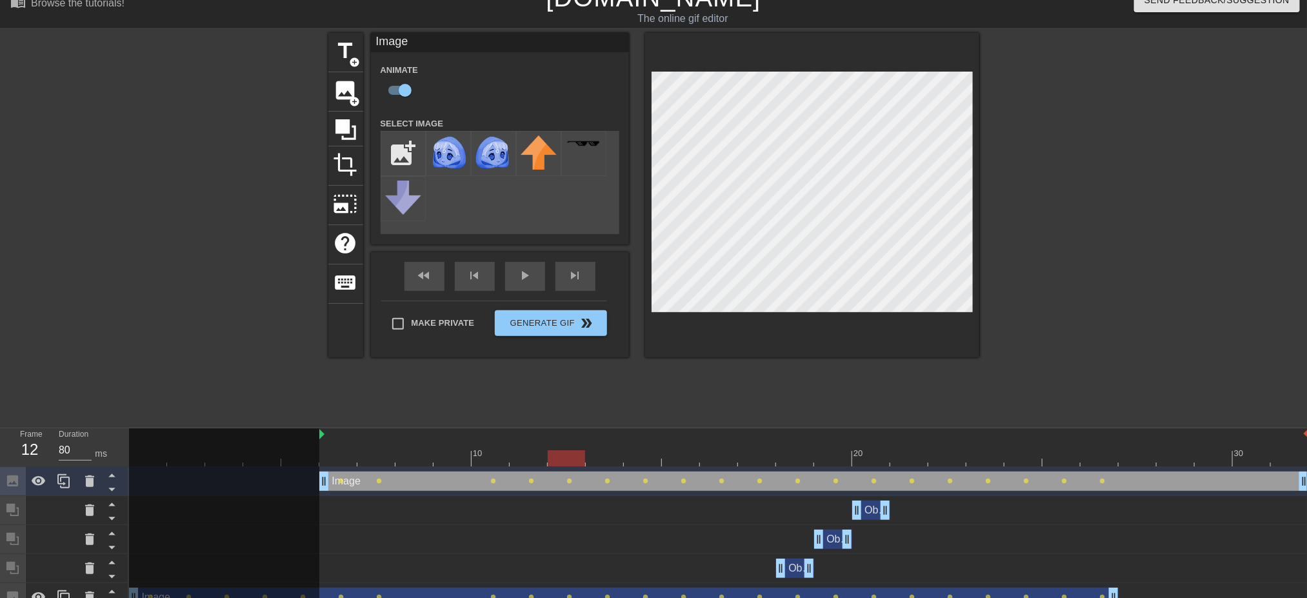
drag, startPoint x: 473, startPoint y: 434, endPoint x: 357, endPoint y: 469, distance: 121.3
click at [308, 446] on div "10 20 30" at bounding box center [719, 447] width 1180 height 38
drag, startPoint x: 330, startPoint y: 482, endPoint x: 887, endPoint y: 430, distance: 559.9
click at [925, 425] on div "menu_book Browse the tutorials! Gifntext.com The online gif editor Send Feedbac…" at bounding box center [653, 297] width 1307 height 630
click at [418, 481] on div "Image drag_handle drag_handle" at bounding box center [814, 481] width 990 height 19
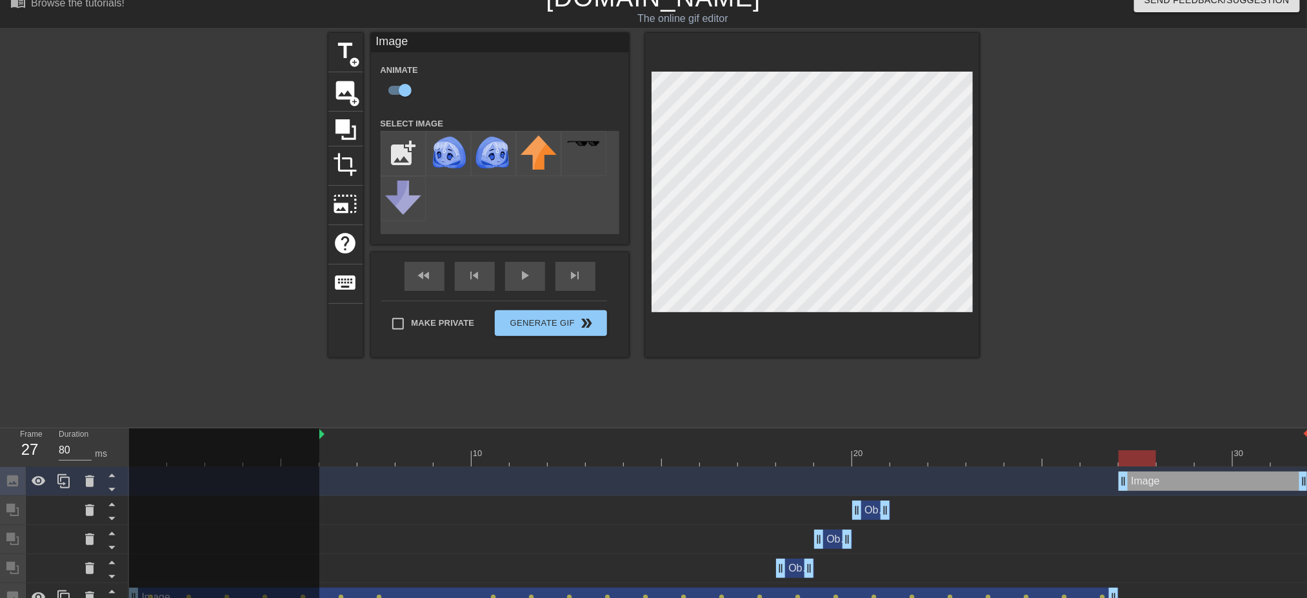
drag, startPoint x: 320, startPoint y: 485, endPoint x: 1110, endPoint y: 454, distance: 790.4
click at [1110, 454] on div "10 20 30 Image drag_handle drag_handle Obstruction layer drag_handle drag_handl…" at bounding box center [718, 520] width 1178 height 184
drag, startPoint x: 318, startPoint y: 432, endPoint x: 494, endPoint y: 436, distance: 175.5
click at [494, 436] on div "10 20 30" at bounding box center [719, 447] width 1180 height 38
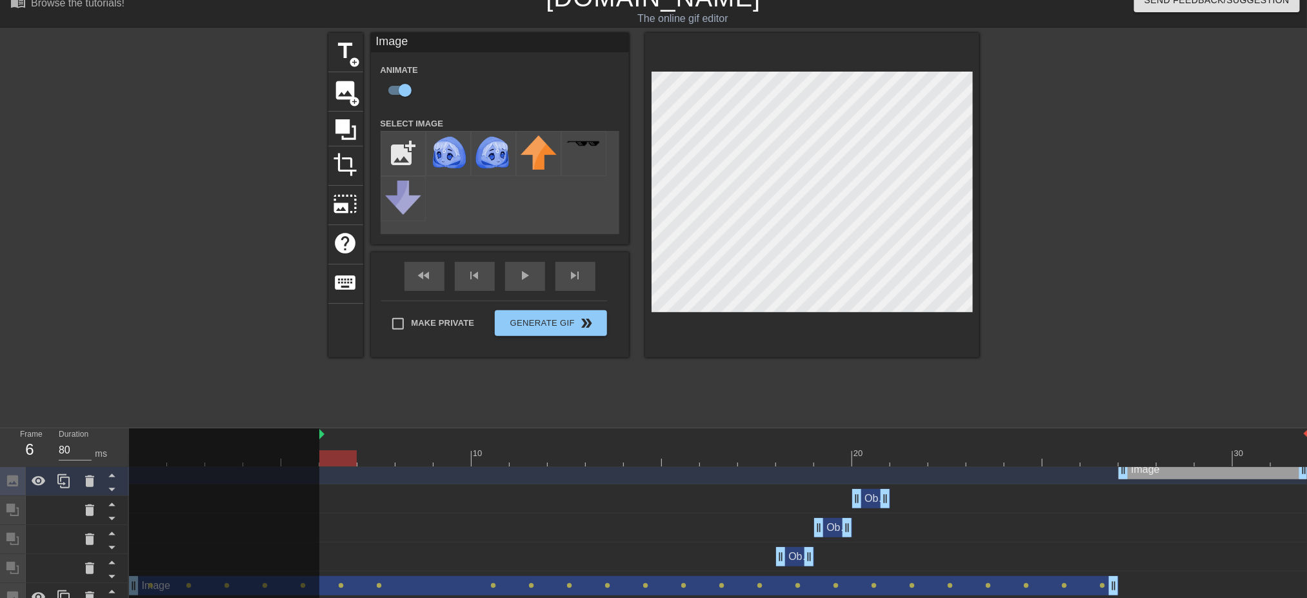
scroll to position [14, 0]
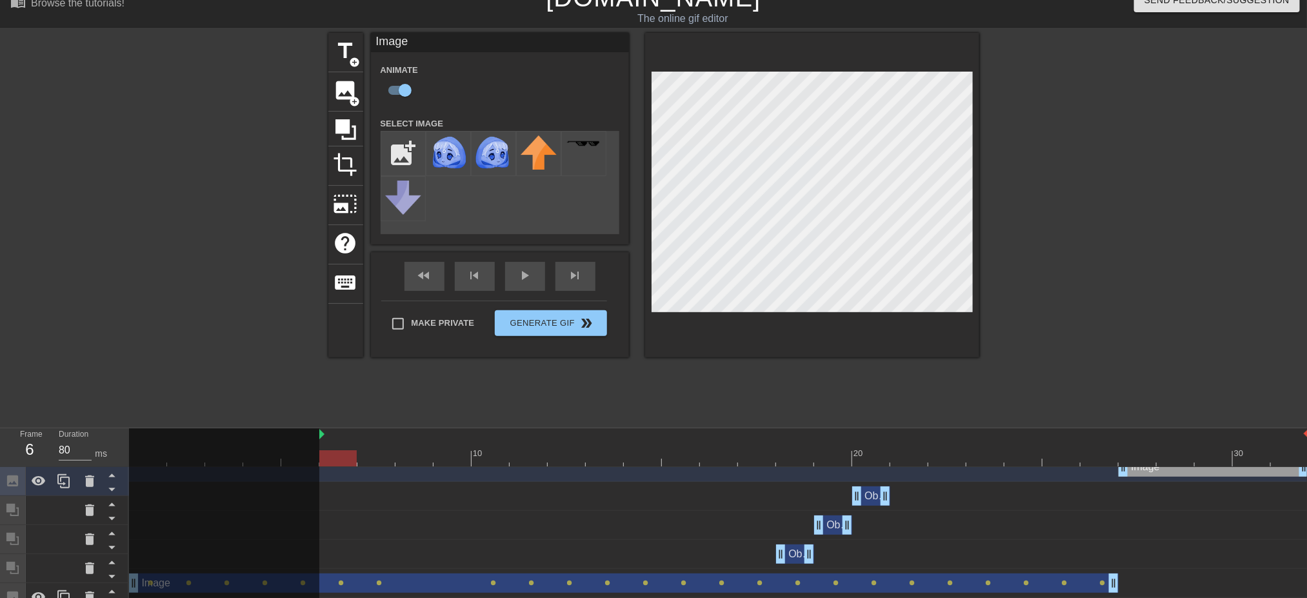
click at [496, 399] on div "title add_circle image add_circle crop photo_size_select_large help keyboard Im…" at bounding box center [653, 226] width 651 height 387
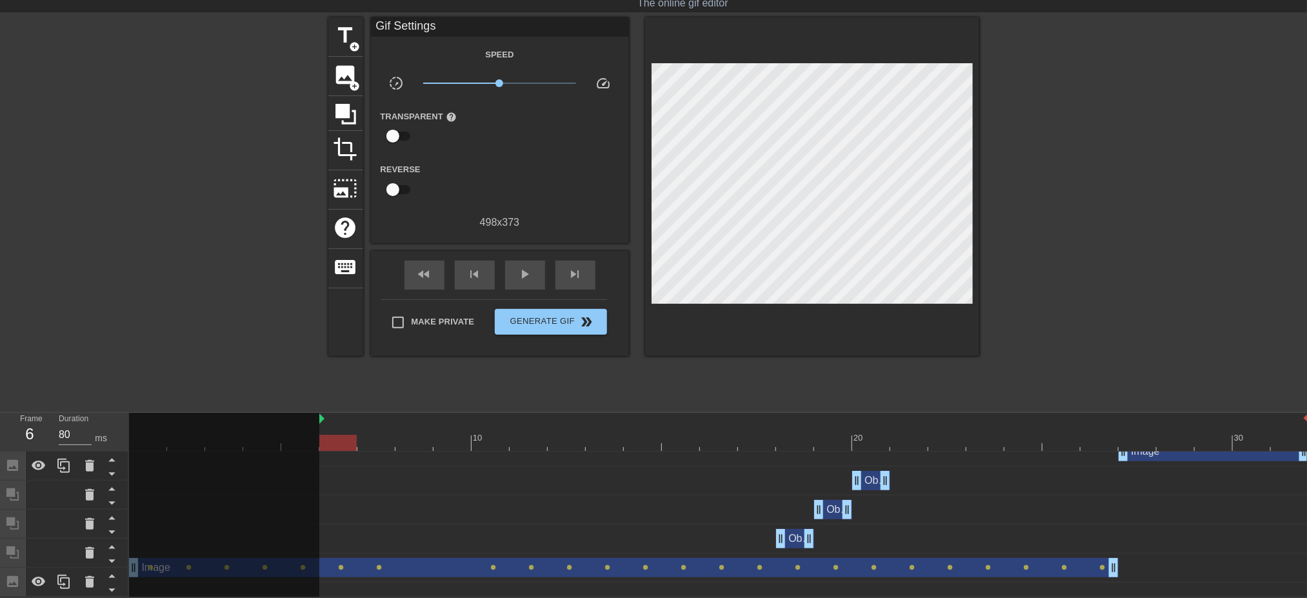
scroll to position [47, 0]
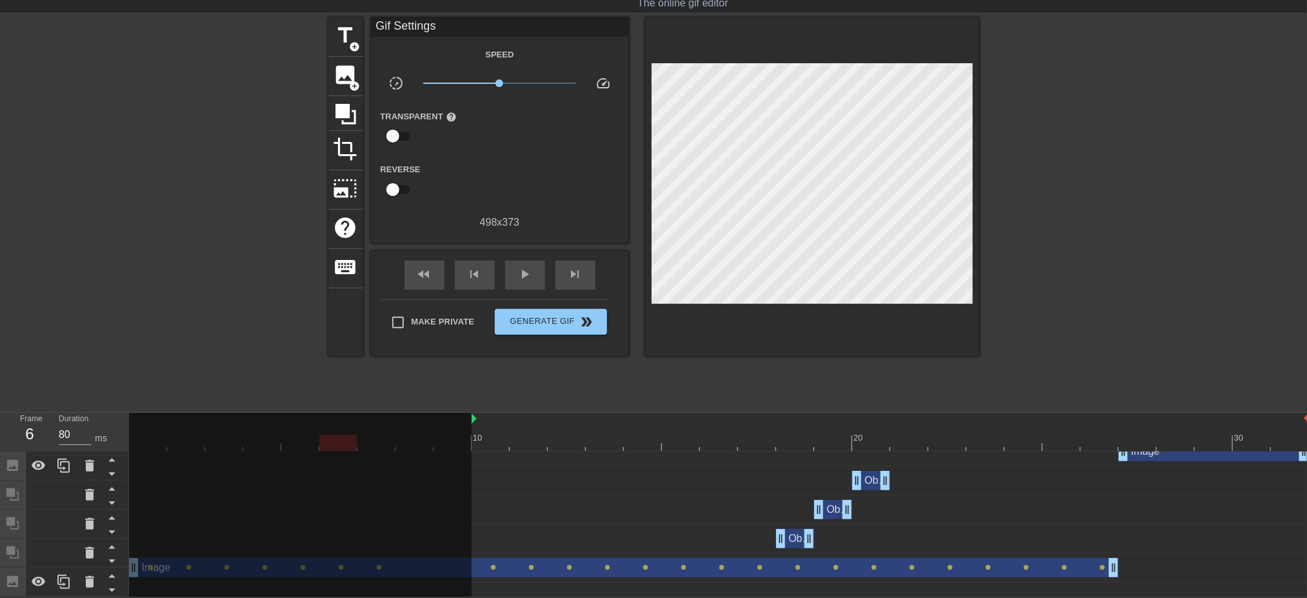
drag, startPoint x: 321, startPoint y: 407, endPoint x: 467, endPoint y: 407, distance: 145.8
click at [467, 413] on div "10 20 30" at bounding box center [719, 432] width 1180 height 38
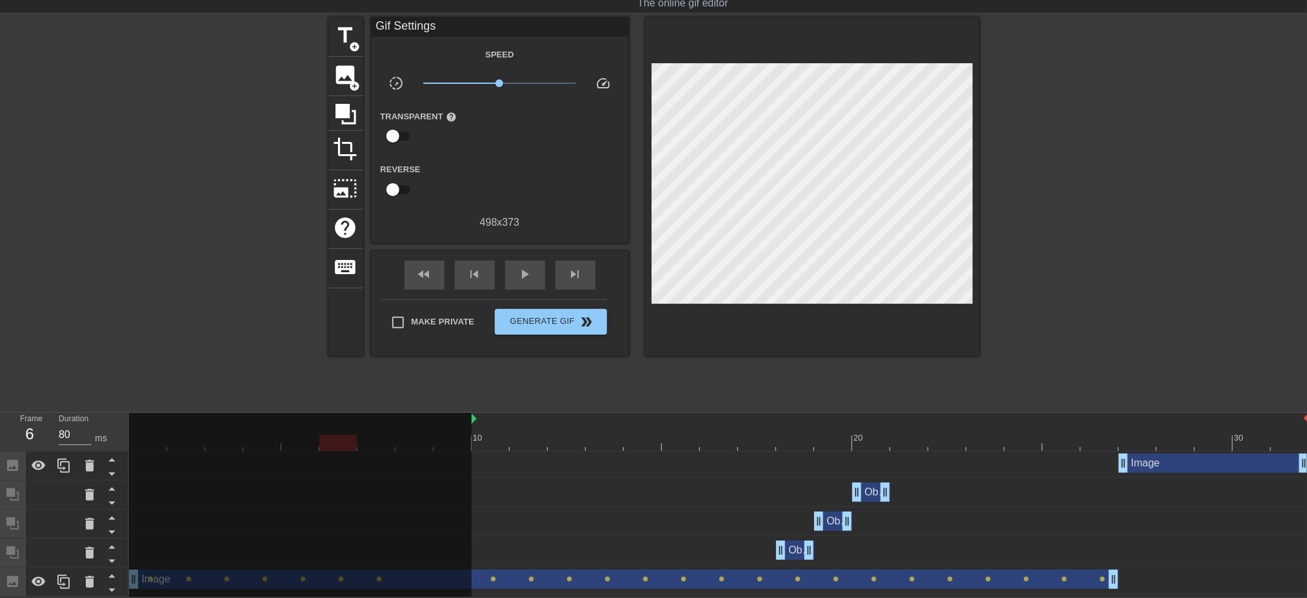
scroll to position [0, 0]
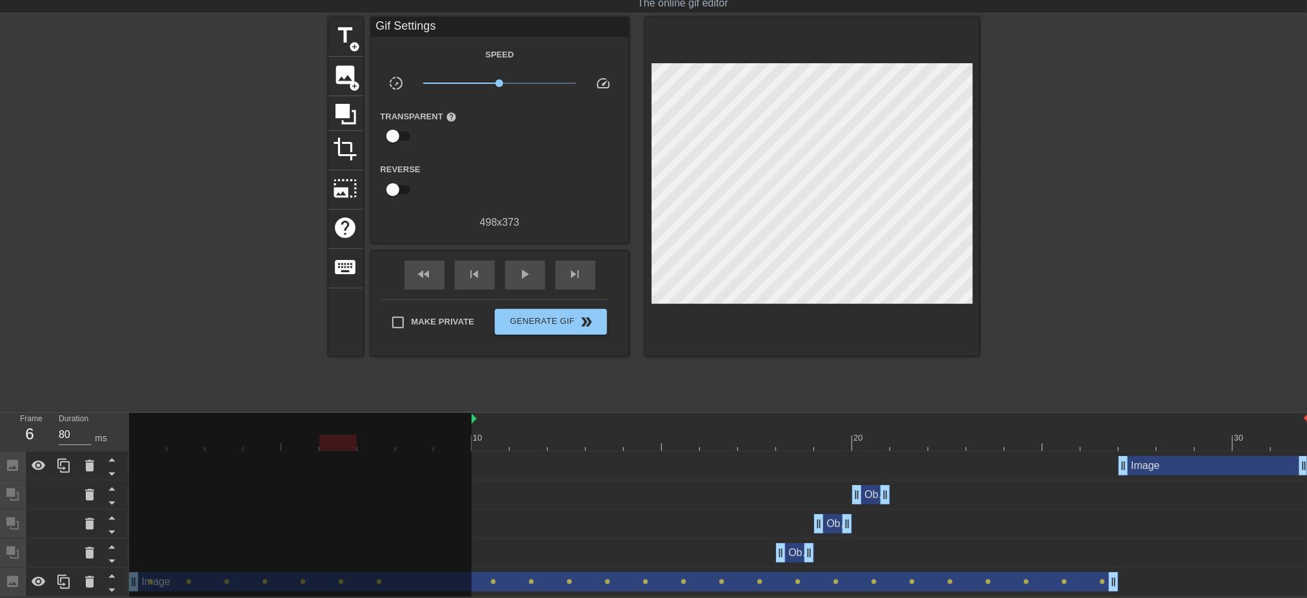
click at [1183, 456] on div "Image drag_handle drag_handle" at bounding box center [1214, 465] width 190 height 19
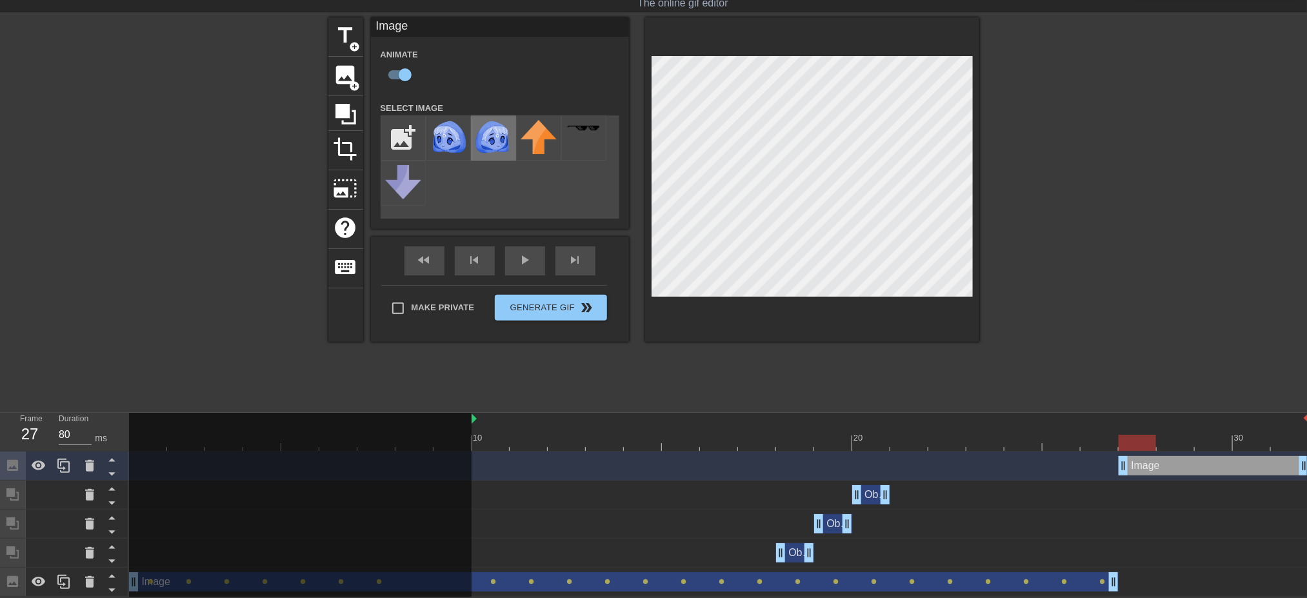
click at [500, 123] on img at bounding box center [494, 138] width 36 height 36
click at [1038, 144] on div at bounding box center [1092, 210] width 194 height 387
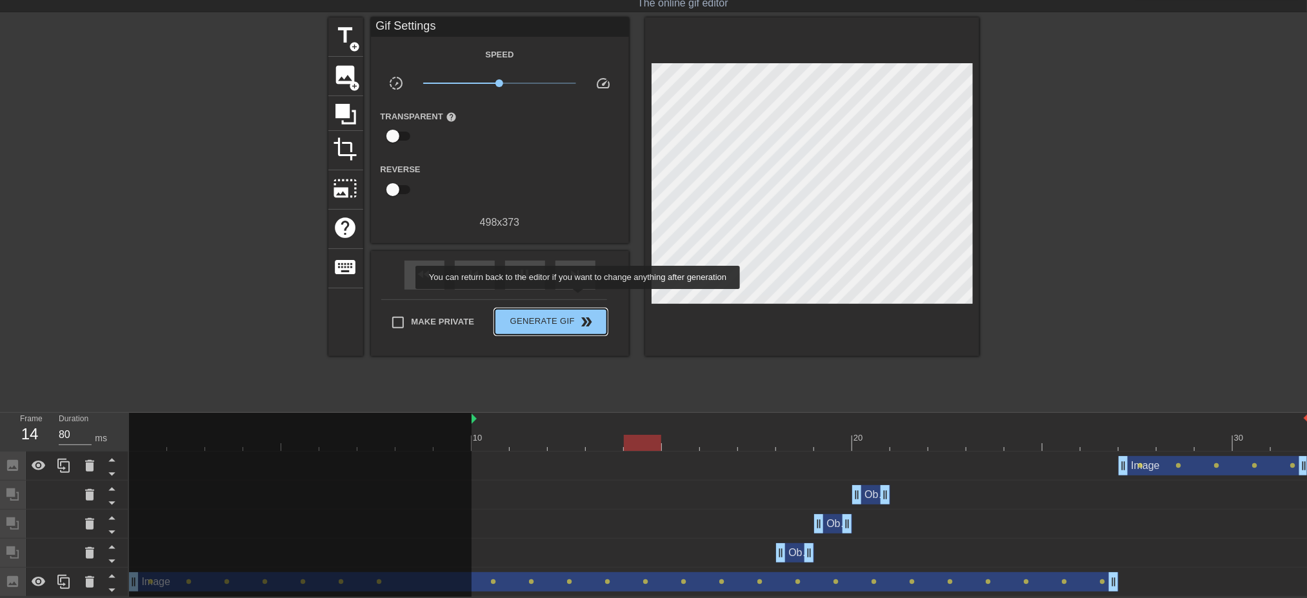
drag, startPoint x: 568, startPoint y: 305, endPoint x: 1005, endPoint y: 258, distance: 439.9
click at [567, 314] on span "Generate Gif double_arrow" at bounding box center [550, 321] width 101 height 15
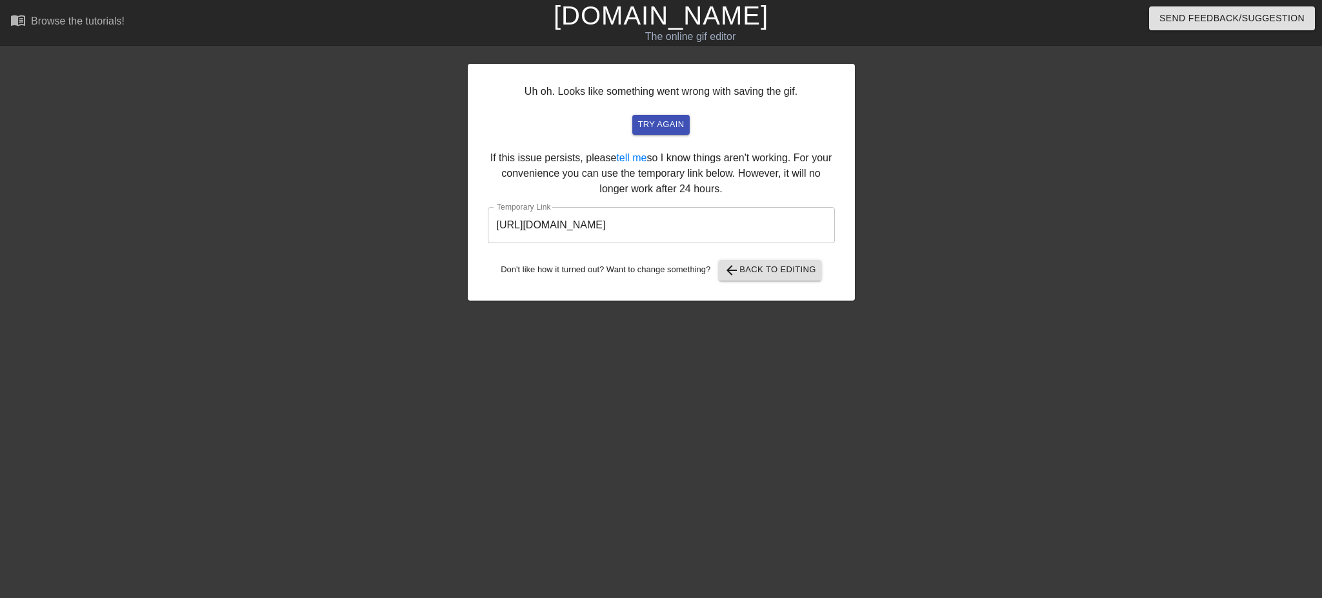
click at [728, 225] on input "https://www.gifntext.com/temp_generations/PilrwyMr.gif" at bounding box center [661, 225] width 347 height 36
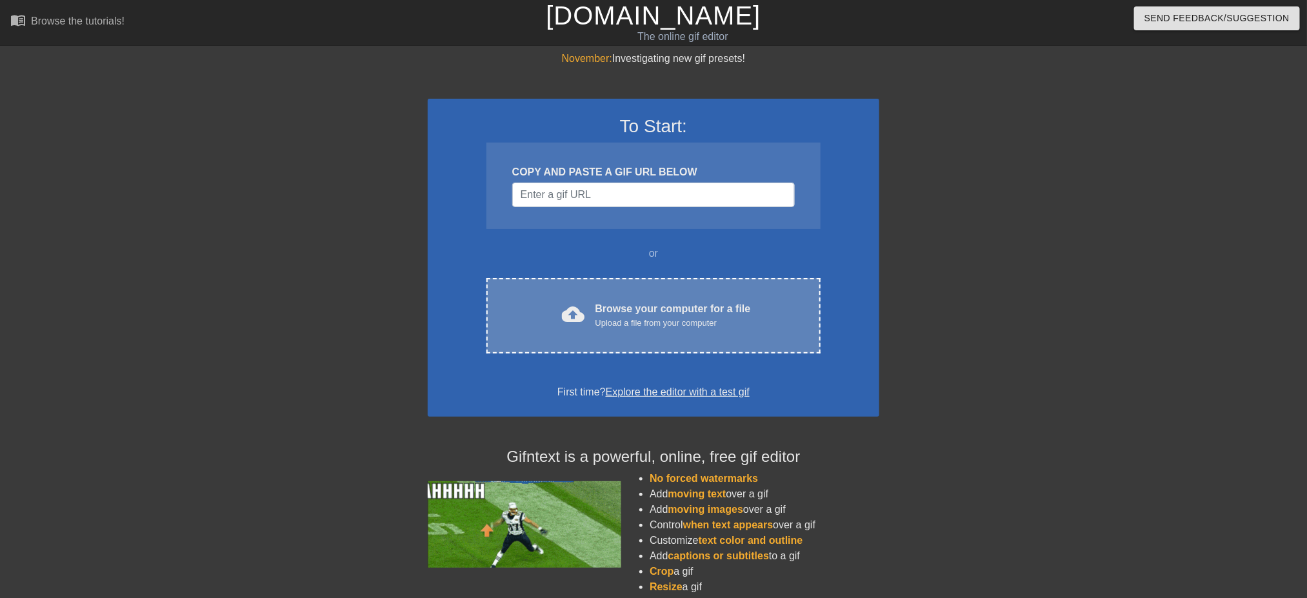
click at [588, 310] on div "cloud_upload Browse your computer for a file Upload a file from your computer" at bounding box center [654, 315] width 280 height 29
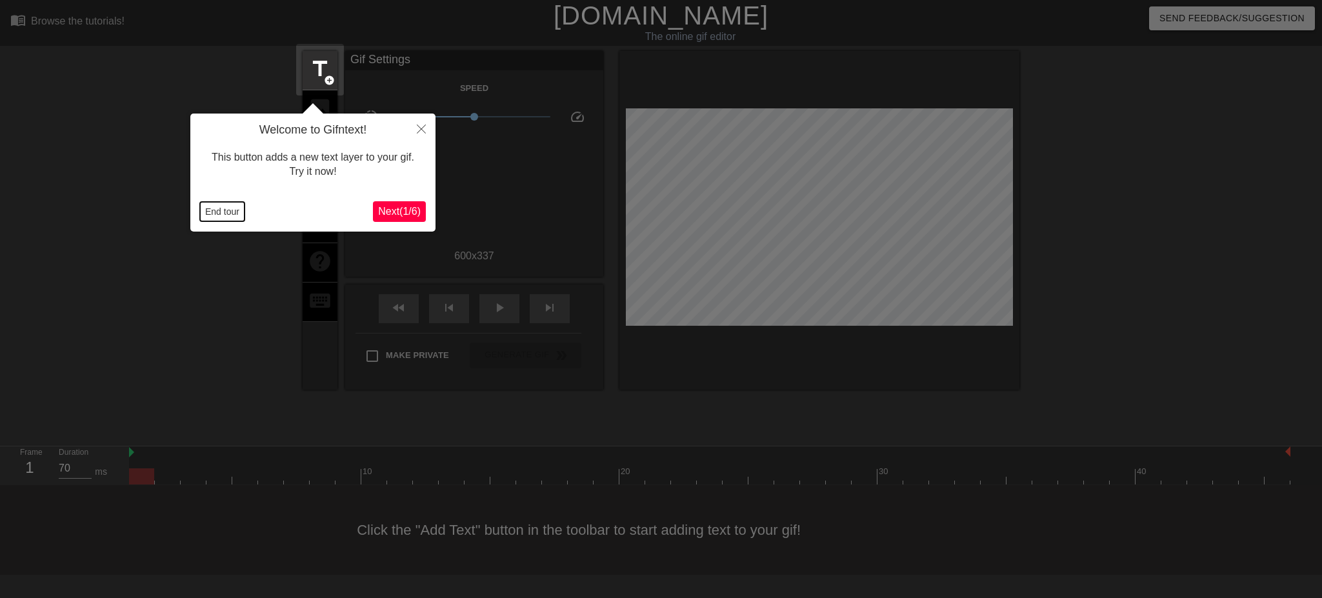
click at [204, 209] on button "End tour" at bounding box center [222, 211] width 45 height 19
